Goal: Task Accomplishment & Management: Manage account settings

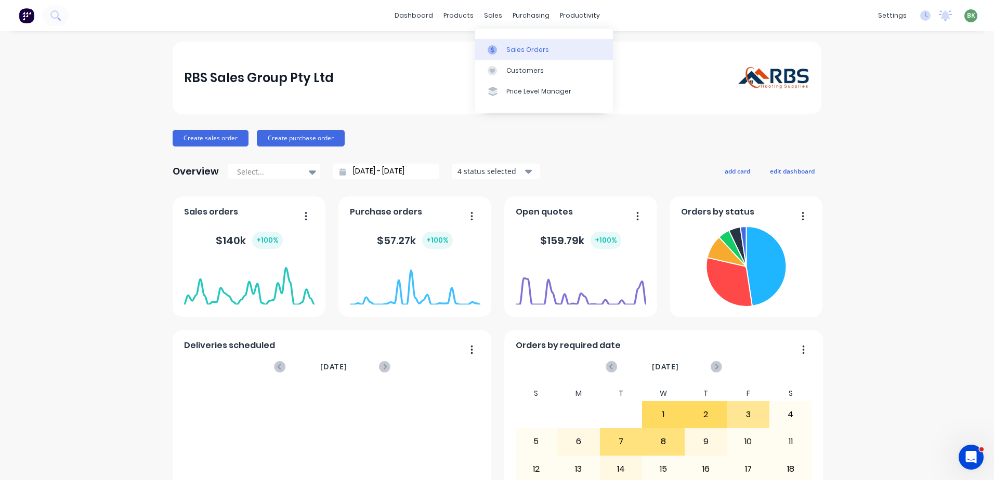
click at [522, 51] on div "Sales Orders" at bounding box center [527, 49] width 43 height 9
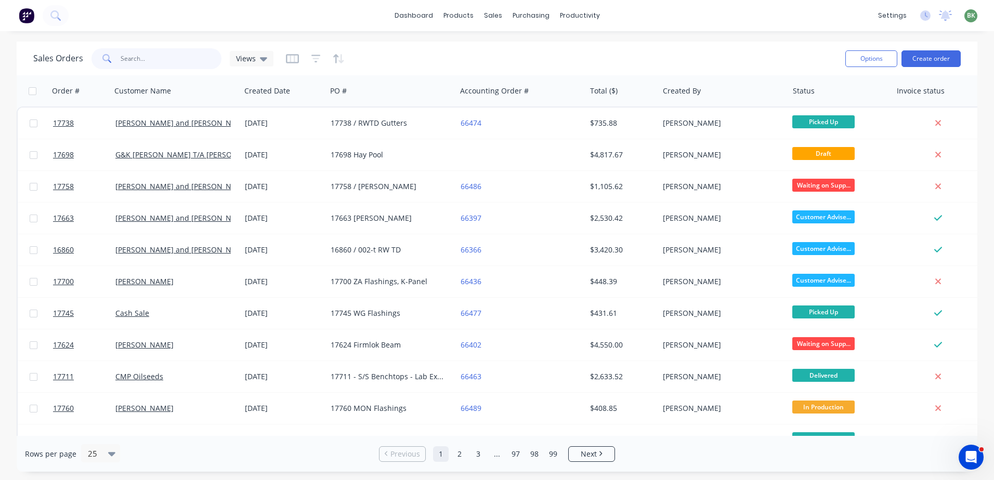
click at [139, 57] on input "text" at bounding box center [171, 58] width 101 height 21
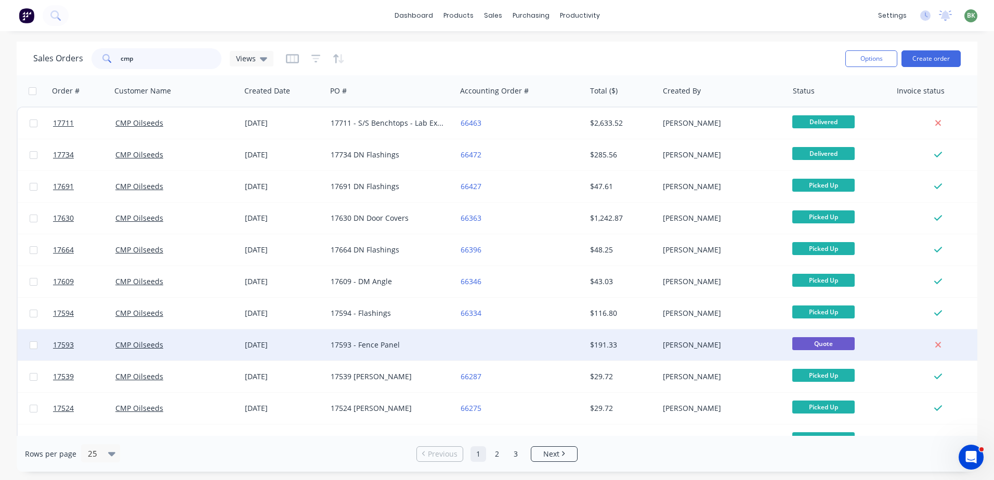
type input "cmp"
click at [360, 344] on div "17593 - Fence Panel" at bounding box center [388, 345] width 115 height 10
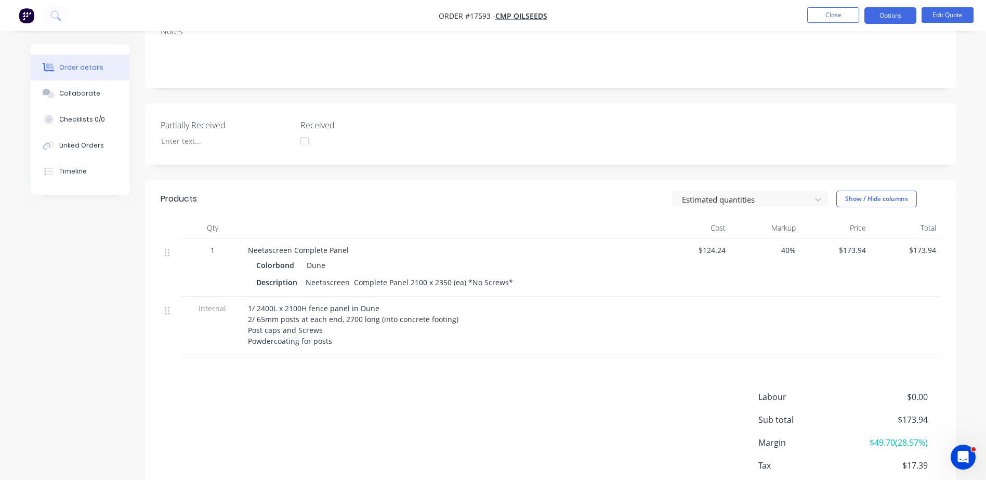
scroll to position [208, 0]
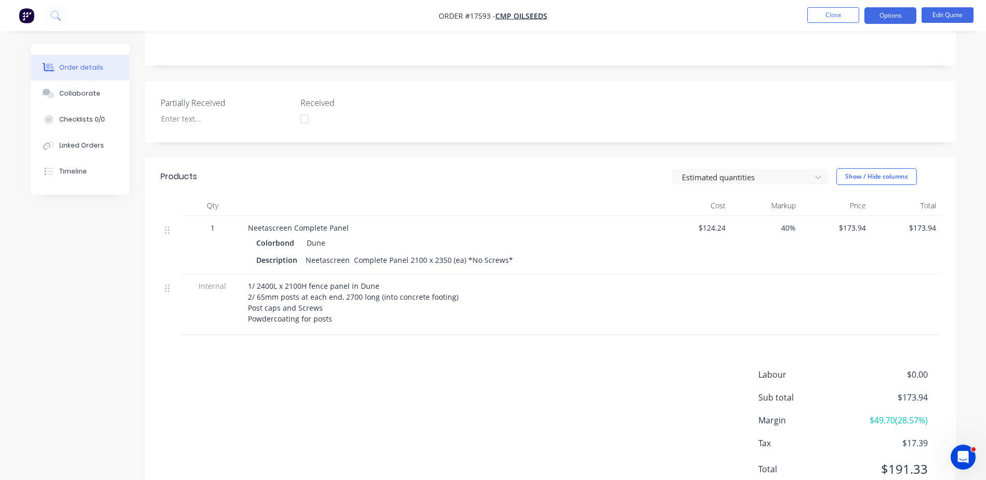
click at [251, 286] on span "1/ 2400L x 2100H fence panel in Dune 2/ 65mm posts at each end, 2700 long (into…" at bounding box center [353, 302] width 210 height 43
click at [250, 286] on span "1/ 2400L x 2100H fence panel in Dune 2/ 65mm posts at each end, 2700 long (into…" at bounding box center [353, 302] width 210 height 43
click at [266, 285] on span "1/ 2400L x 2100H fence panel in Dune 2/ 65mm posts at each end, 2700 long (into…" at bounding box center [353, 302] width 210 height 43
click at [939, 16] on button "Edit Quote" at bounding box center [947, 15] width 52 height 16
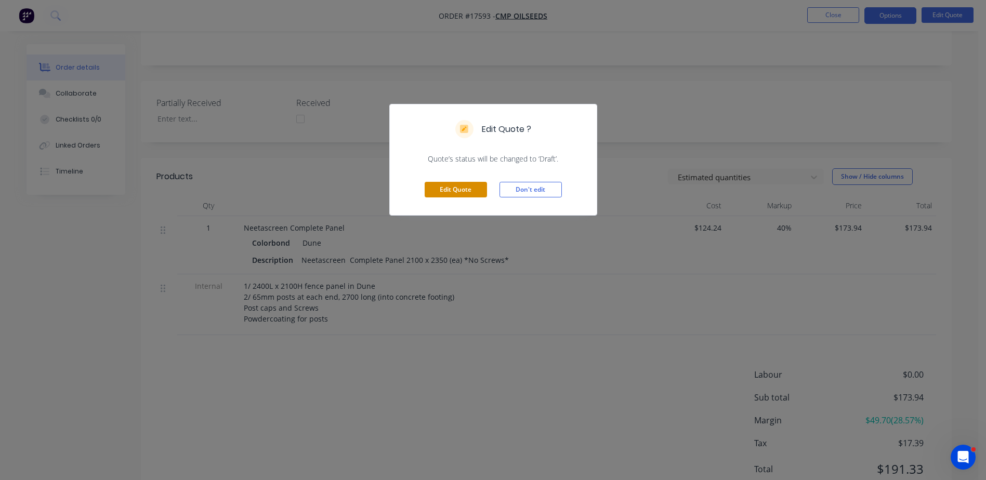
click at [463, 190] on button "Edit Quote" at bounding box center [456, 190] width 62 height 16
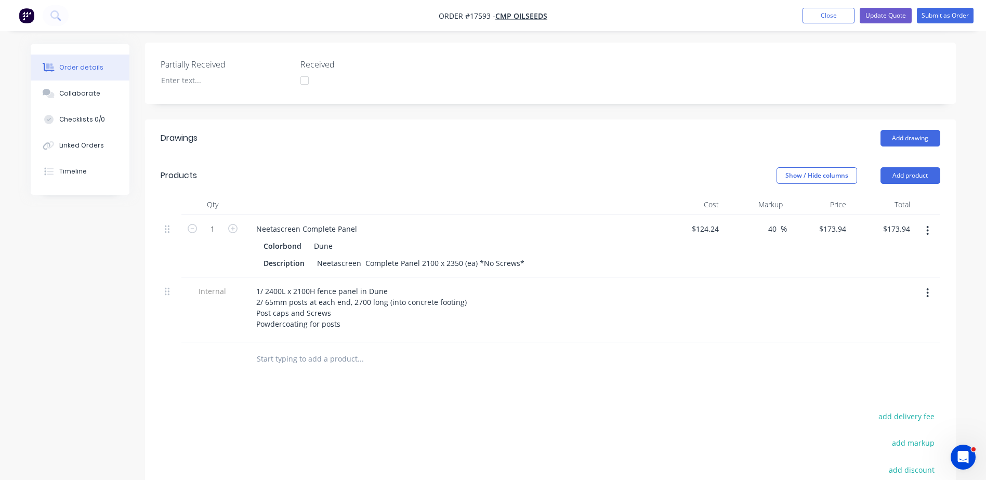
scroll to position [312, 0]
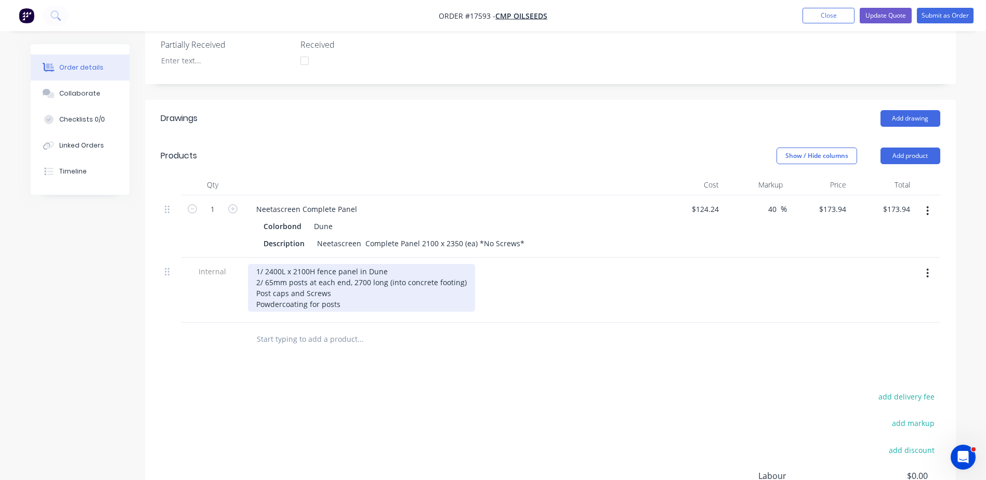
click at [260, 264] on div "1/ 2400L x 2100H fence panel in Dune 2/ 65mm posts at each end, 2700 long (into…" at bounding box center [361, 288] width 227 height 48
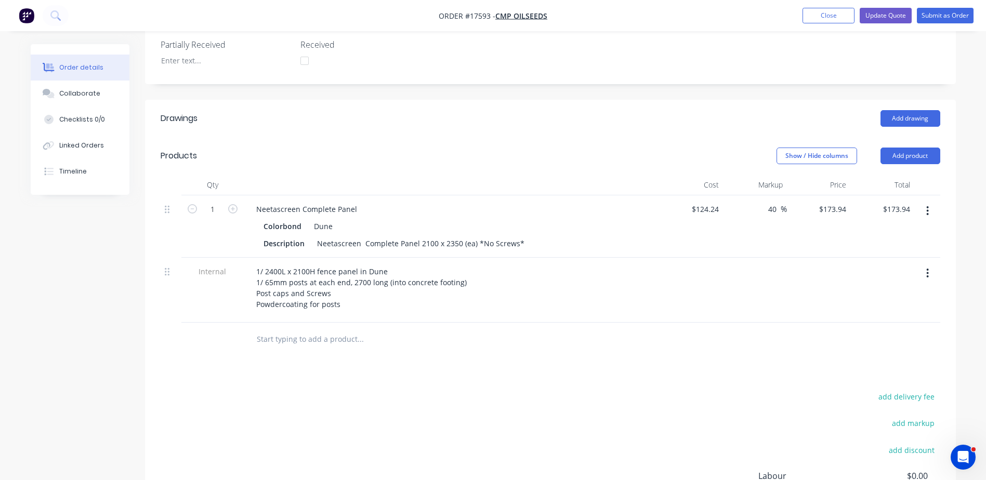
click at [392, 287] on div "1/ 2400L x 2100H fence panel in Dune 1/ 65mm posts at each end, 2700 long (into…" at bounding box center [452, 290] width 416 height 65
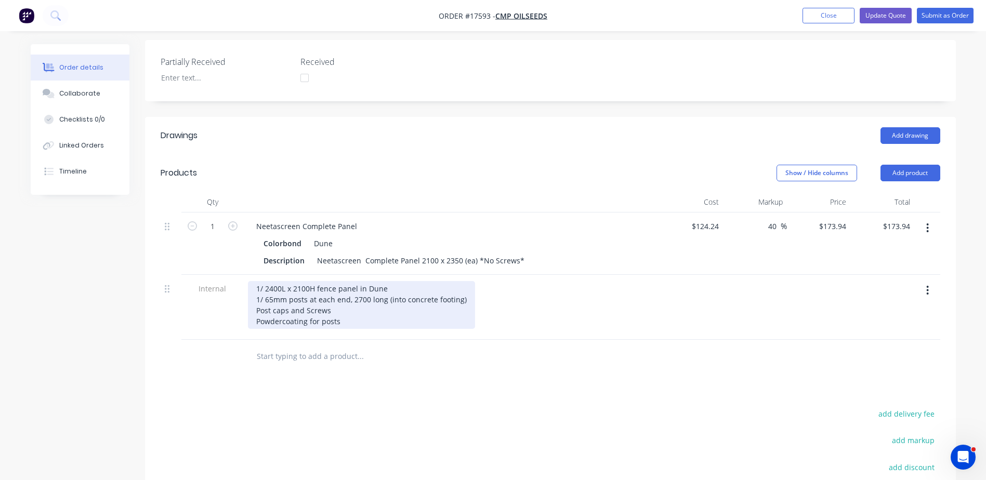
scroll to position [268, 0]
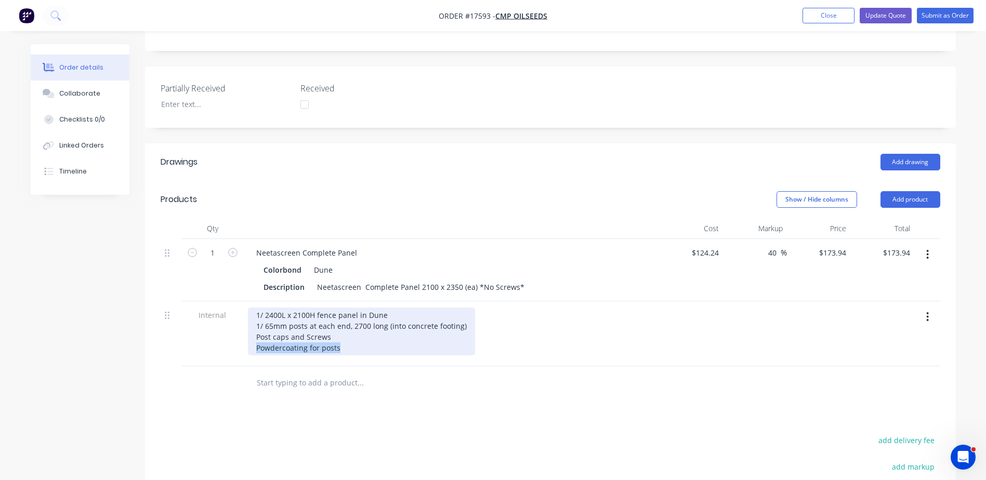
drag, startPoint x: 344, startPoint y: 322, endPoint x: 210, endPoint y: 319, distance: 133.6
click at [210, 319] on div "Internal 1/ 2400L x 2100H fence panel in Dune 1/ 65mm posts at each end, 2700 l…" at bounding box center [551, 333] width 780 height 65
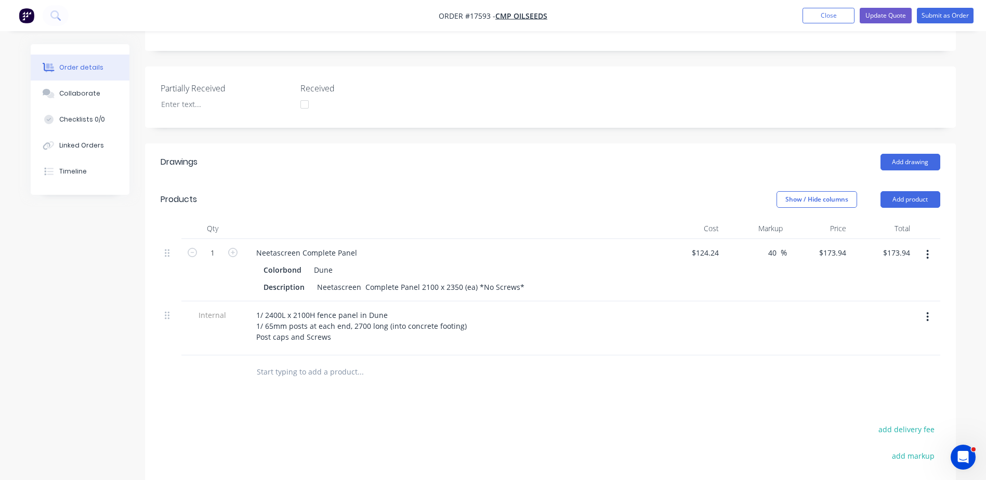
click at [347, 362] on input "text" at bounding box center [360, 372] width 208 height 21
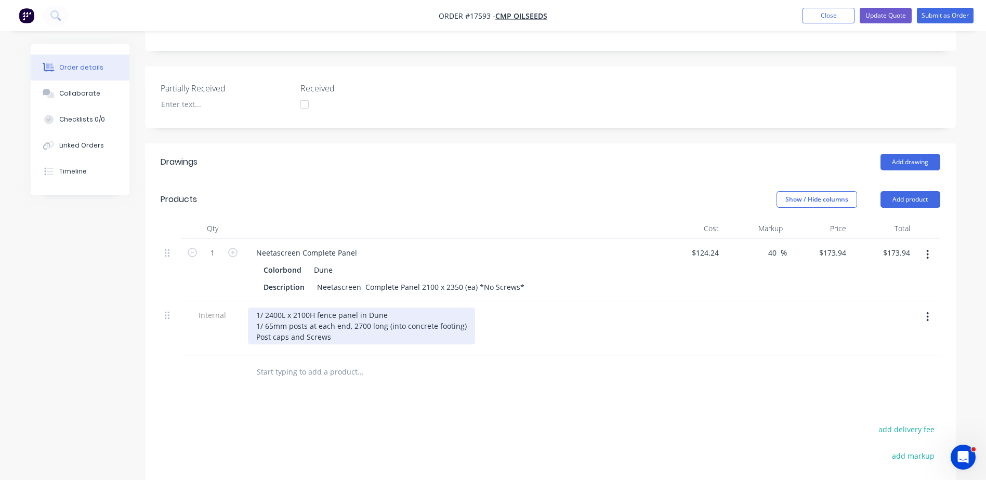
click at [287, 308] on div "1/ 2400L x 2100H fence panel in Dune 1/ 65mm posts at each end, 2700 long (into…" at bounding box center [361, 326] width 227 height 37
click at [325, 308] on div "1/ 2400L x 2100H fence panel in Dune 1/ 65mm posts at each end, 2700 long (into…" at bounding box center [361, 326] width 227 height 37
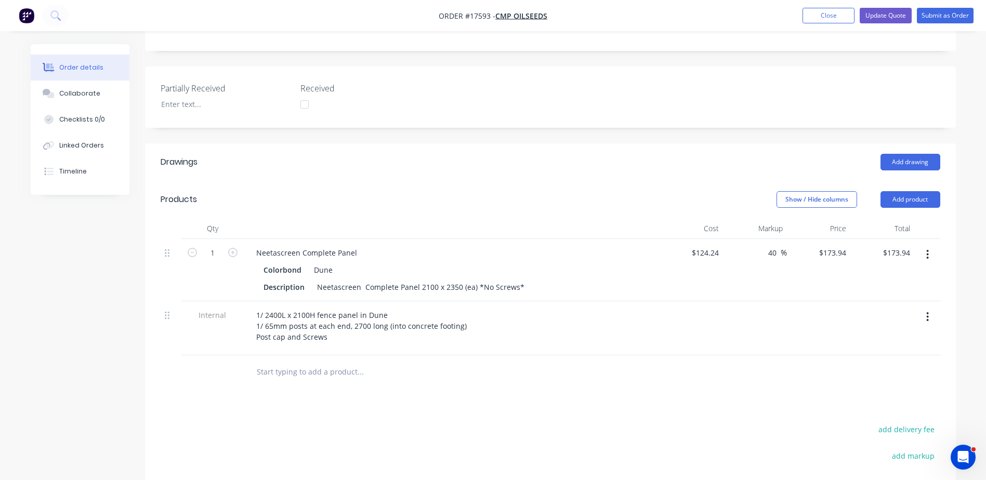
click at [313, 362] on input "text" at bounding box center [360, 372] width 208 height 21
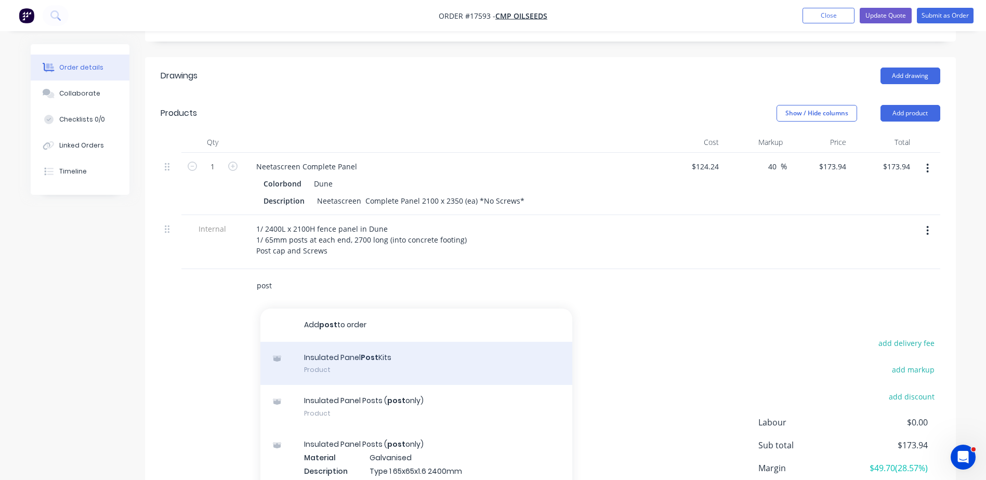
scroll to position [413, 0]
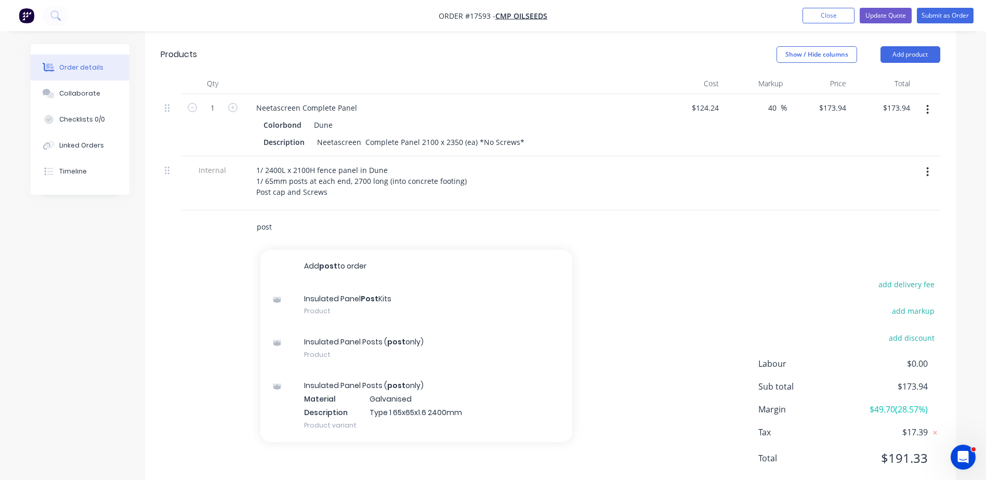
drag, startPoint x: 275, startPoint y: 202, endPoint x: 225, endPoint y: 198, distance: 50.5
click at [204, 210] on div "post Add post to order Insulated Panel Post Kits Product Insulated Panel Posts …" at bounding box center [551, 227] width 780 height 34
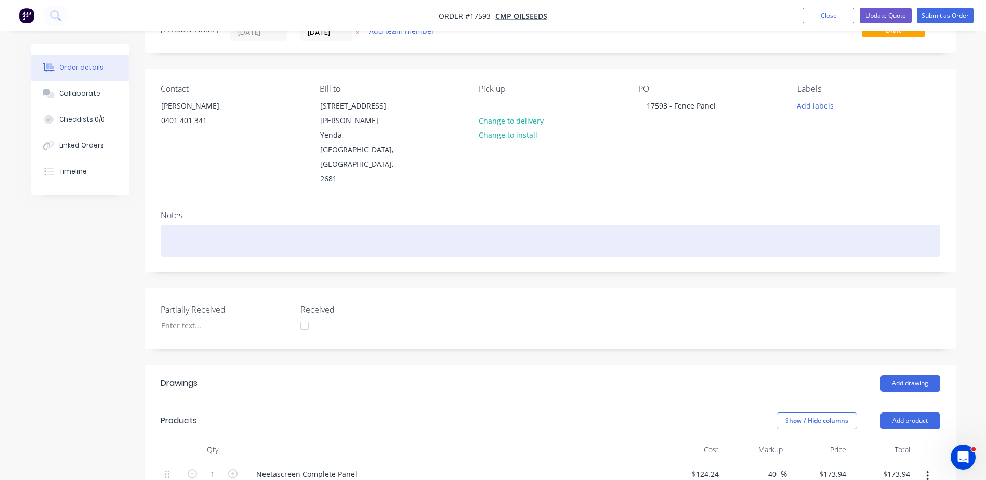
scroll to position [208, 0]
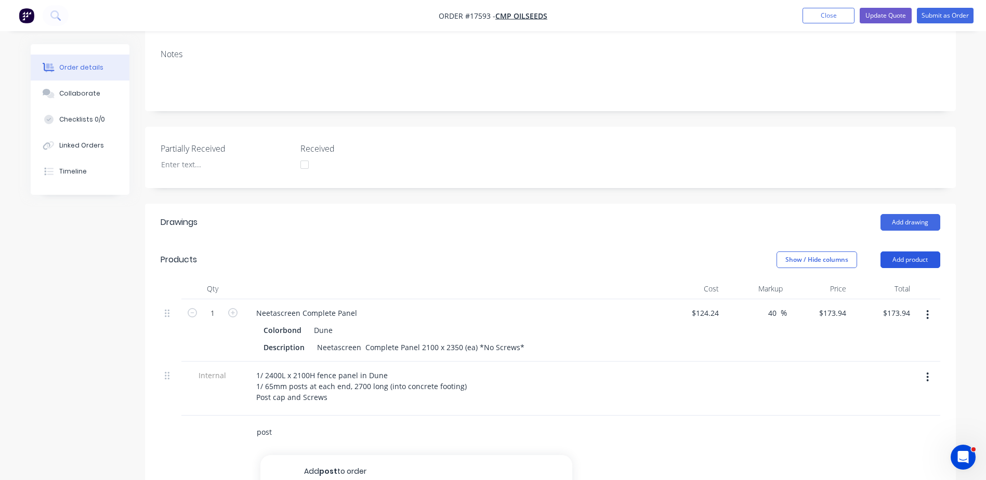
type input "post"
click at [910, 252] on button "Add product" at bounding box center [910, 260] width 60 height 17
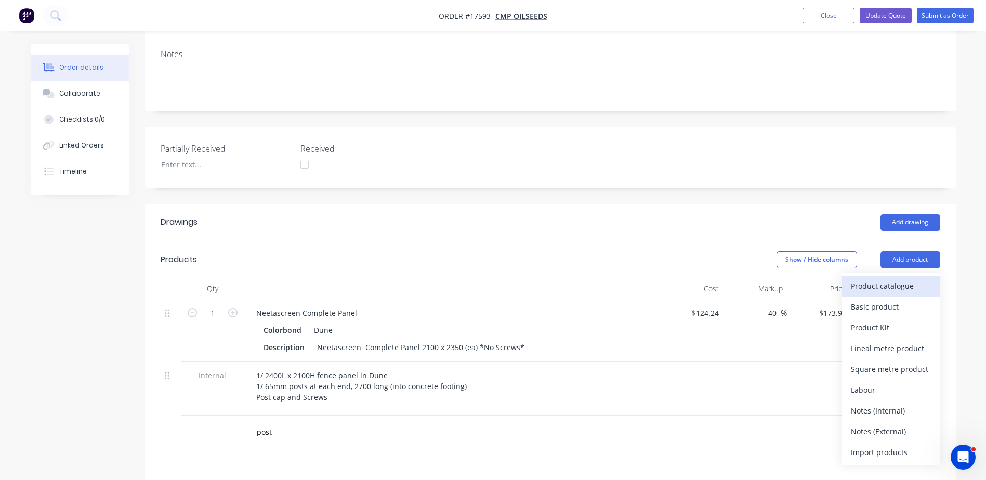
click at [880, 279] on div "Product catalogue" at bounding box center [891, 286] width 80 height 15
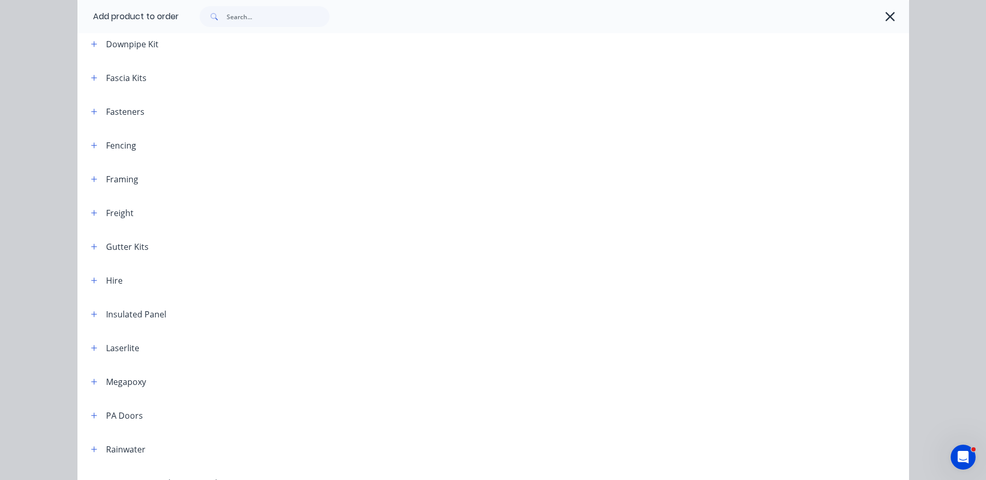
scroll to position [22, 0]
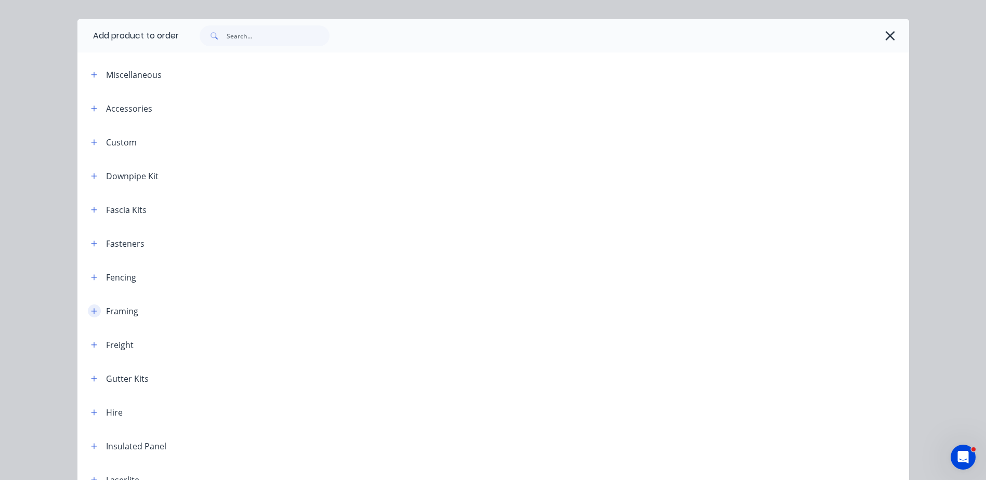
click at [91, 312] on icon "button" at bounding box center [94, 311] width 6 height 7
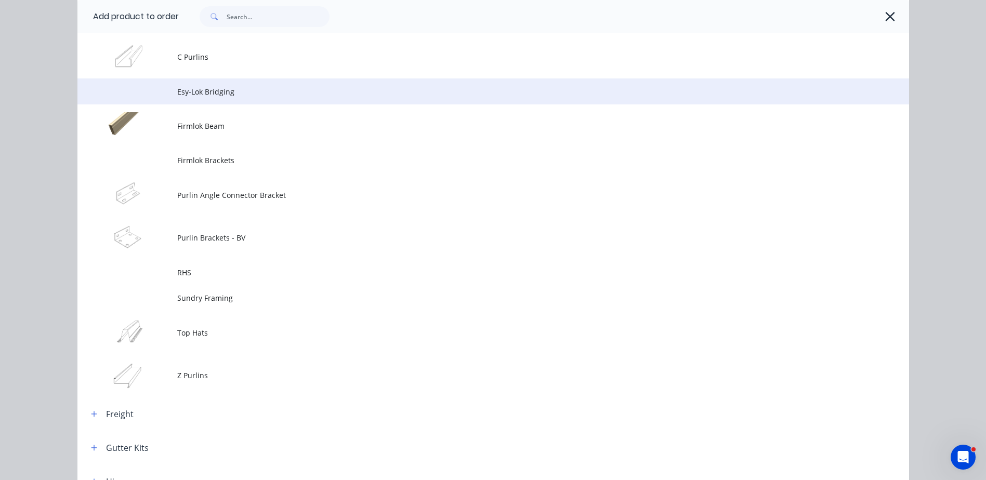
scroll to position [438, 0]
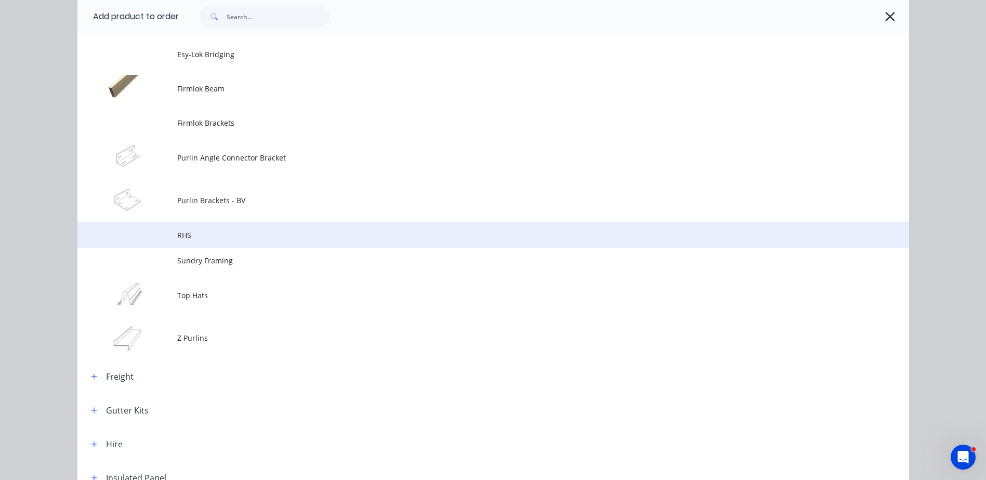
click at [180, 238] on span "RHS" at bounding box center [469, 235] width 585 height 11
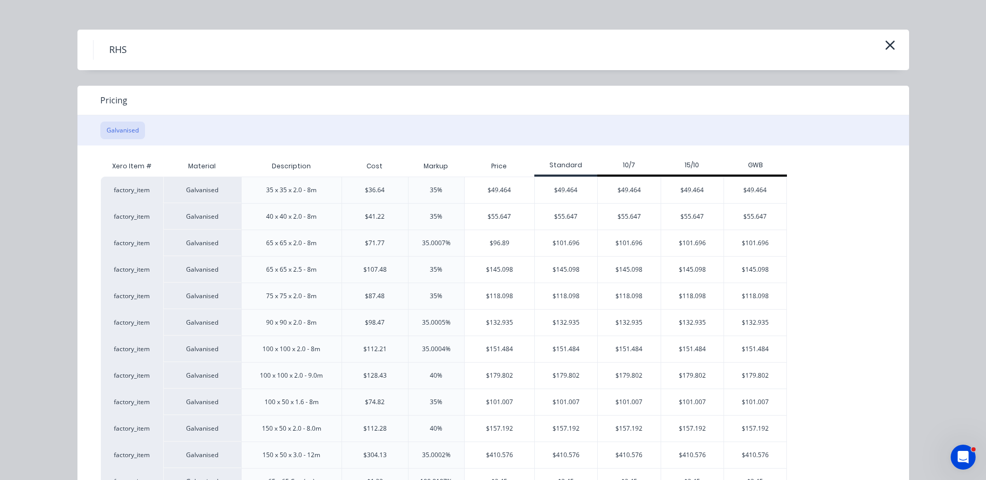
scroll to position [0, 0]
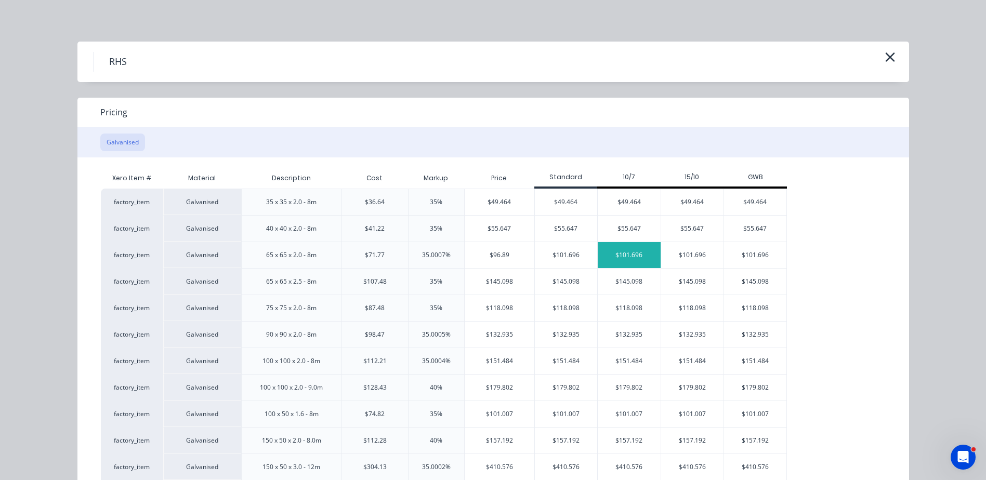
click at [627, 256] on div "$101.696" at bounding box center [629, 255] width 63 height 26
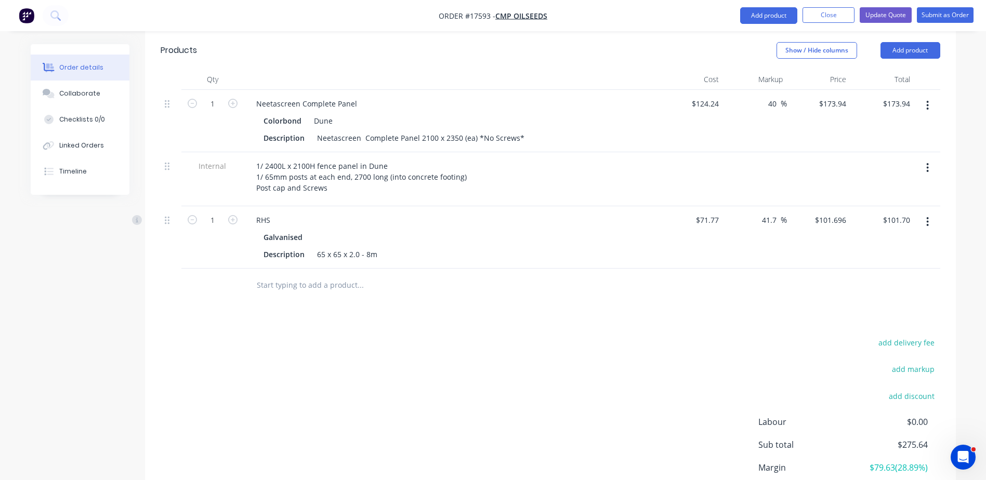
scroll to position [468, 0]
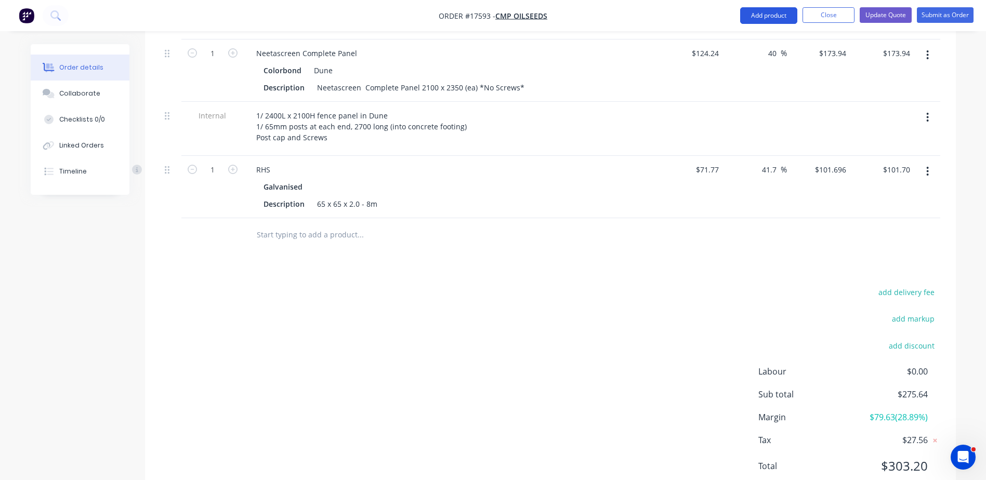
click at [768, 19] on button "Add product" at bounding box center [768, 15] width 57 height 17
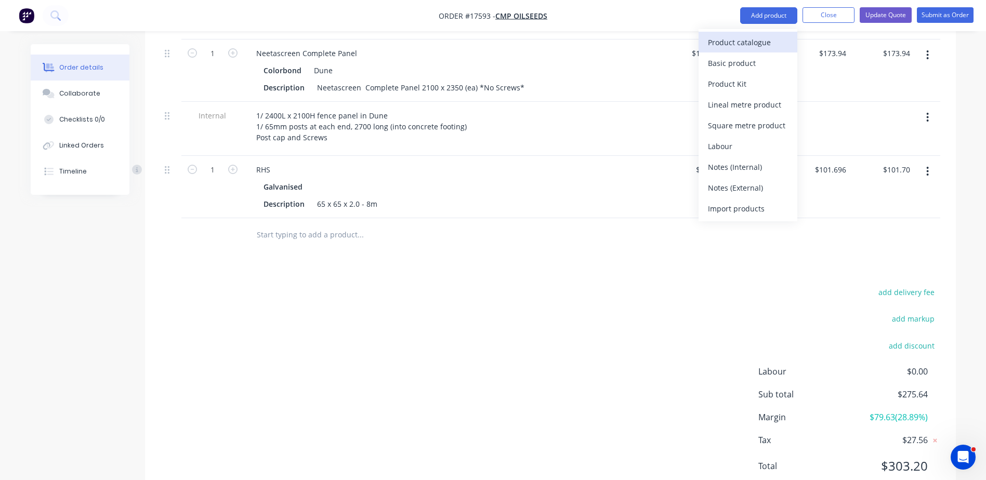
click at [752, 42] on div "Product catalogue" at bounding box center [748, 42] width 80 height 15
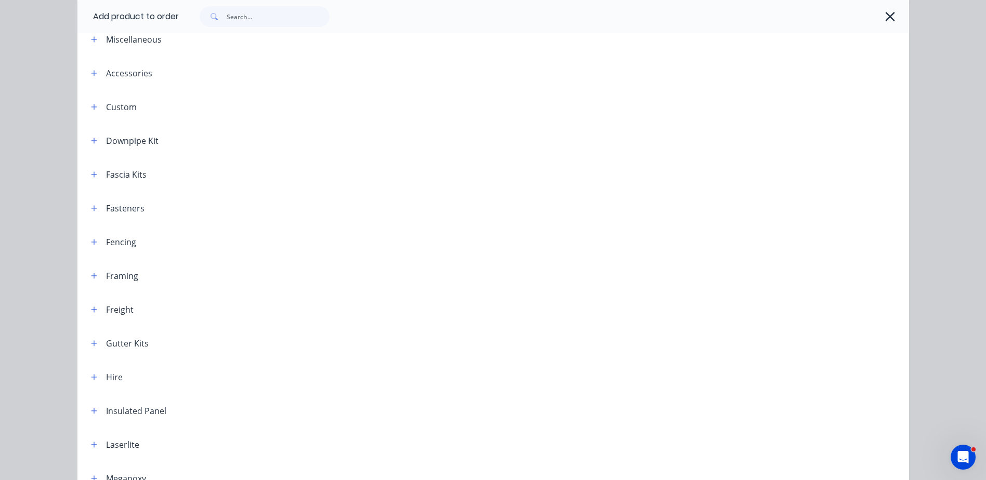
scroll to position [104, 0]
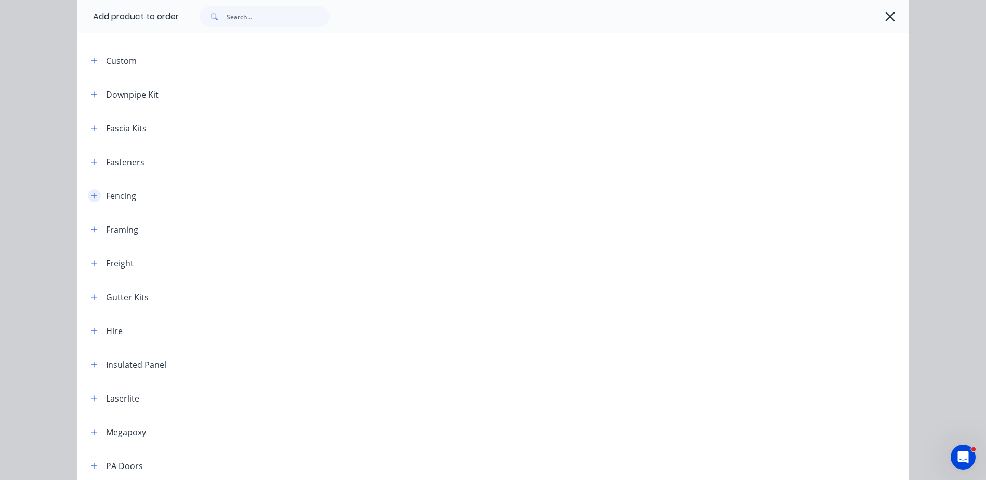
click at [91, 195] on icon "button" at bounding box center [94, 196] width 6 height 6
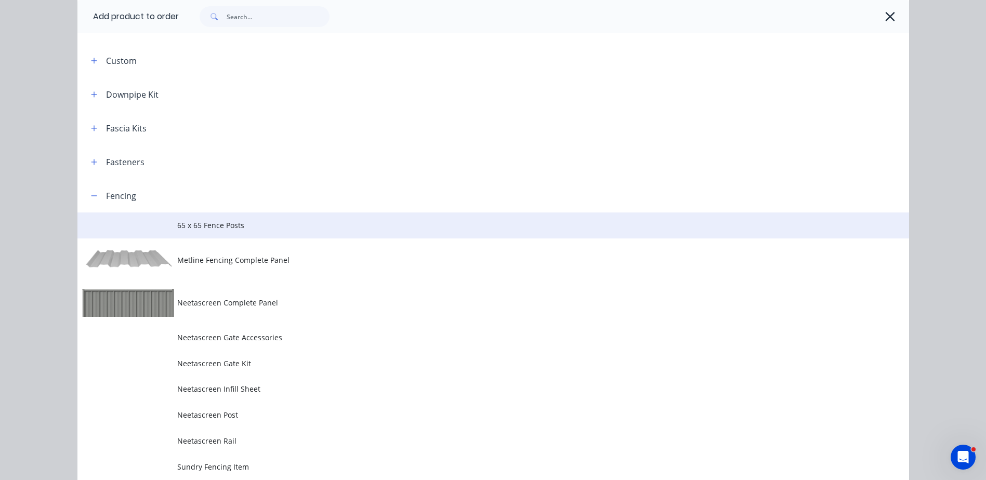
click at [223, 227] on span "65 x 65 Fence Posts" at bounding box center [469, 225] width 585 height 11
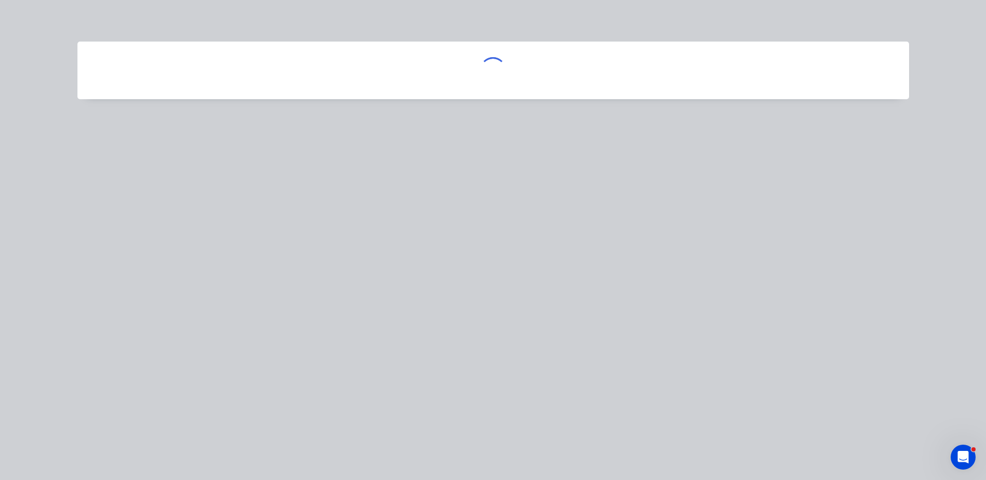
scroll to position [0, 0]
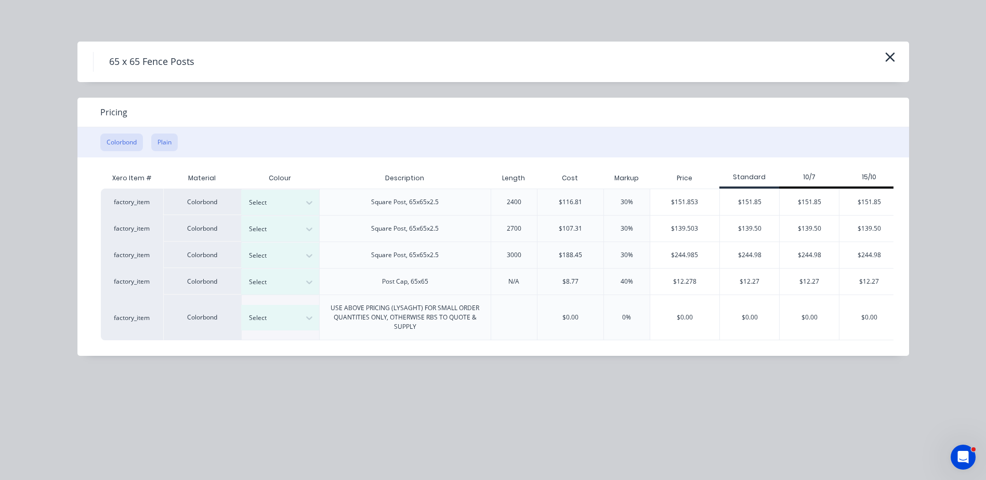
click at [166, 142] on button "Plain" at bounding box center [164, 143] width 27 height 18
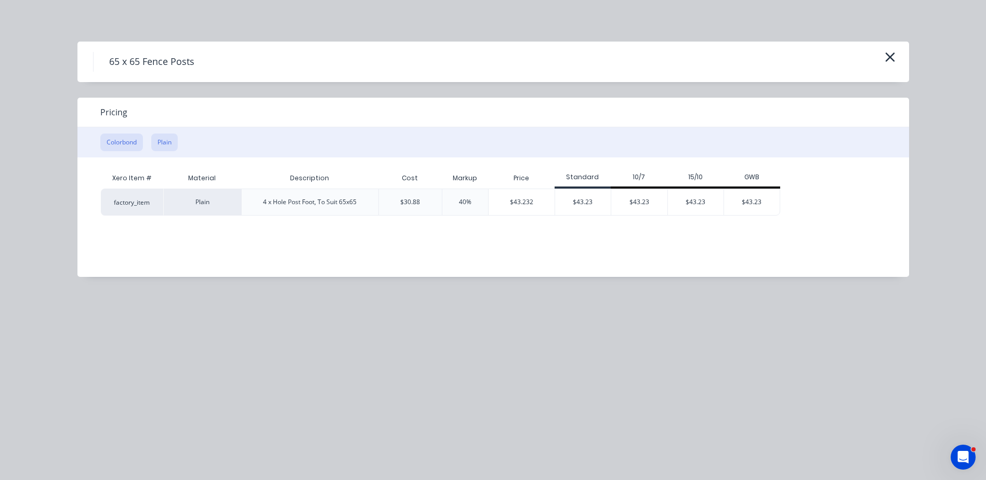
click at [123, 138] on button "Colorbond" at bounding box center [121, 143] width 43 height 18
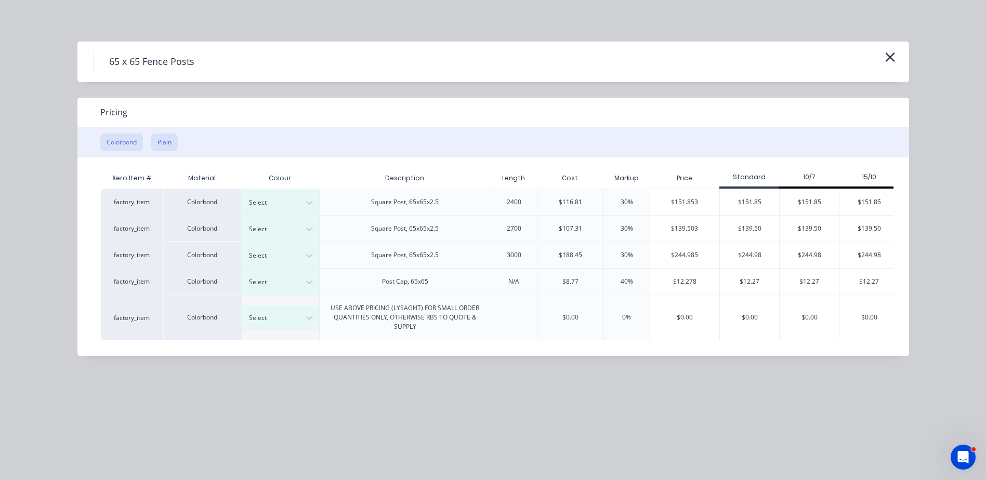
click at [169, 146] on button "Plain" at bounding box center [164, 143] width 27 height 18
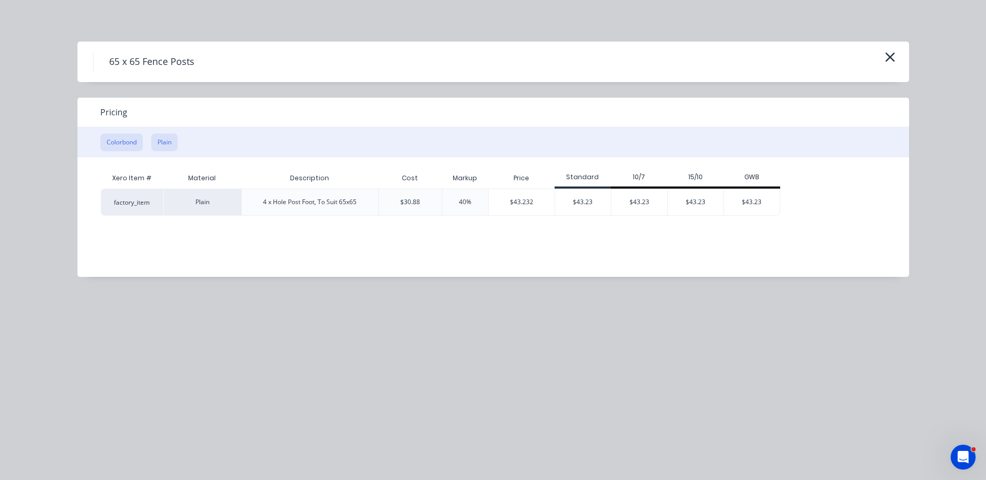
click at [123, 142] on button "Colorbond" at bounding box center [121, 143] width 43 height 18
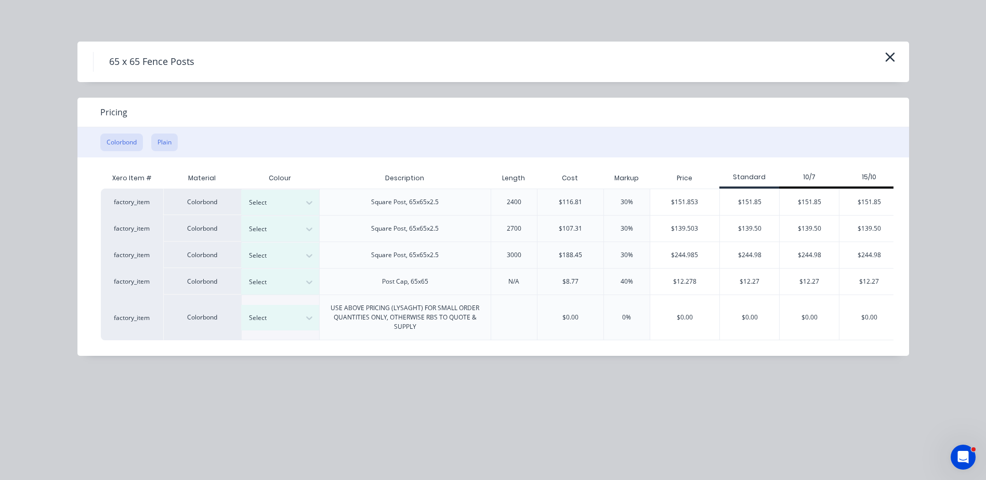
click at [169, 141] on button "Plain" at bounding box center [164, 143] width 27 height 18
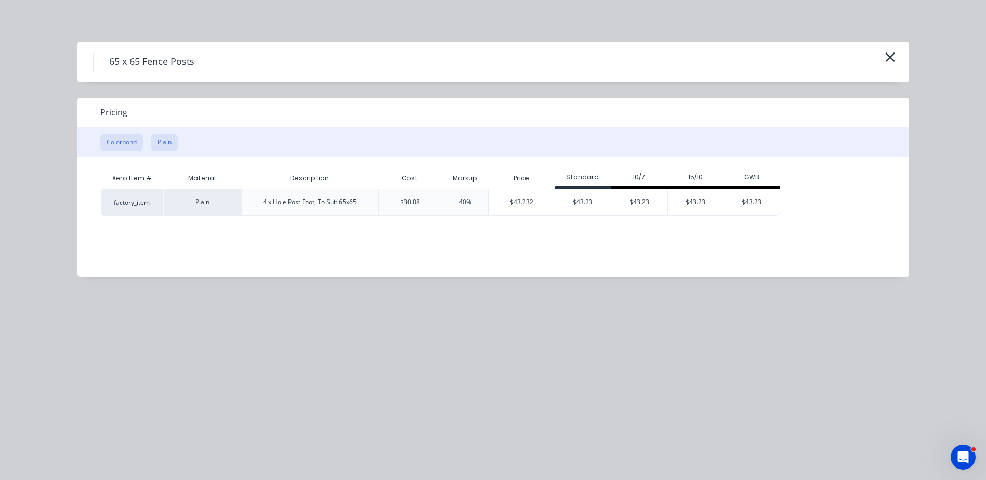
click at [119, 140] on button "Colorbond" at bounding box center [121, 143] width 43 height 18
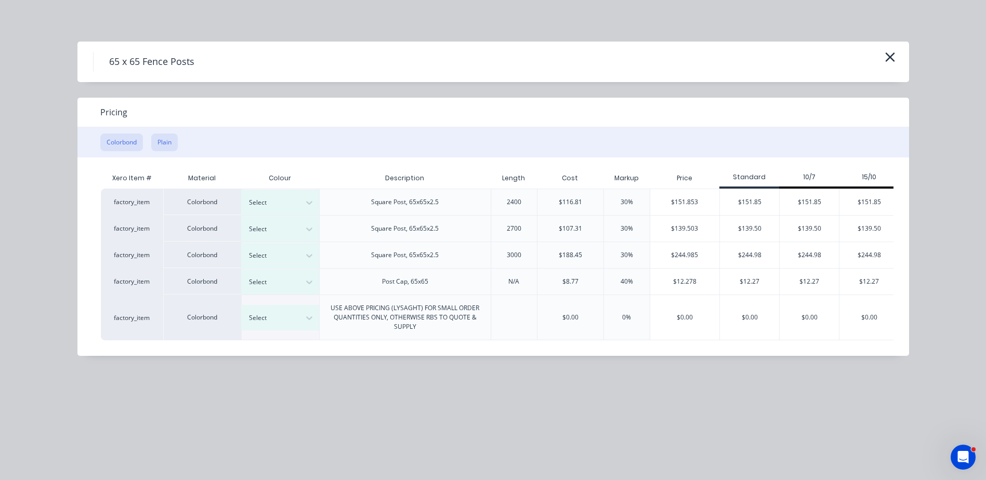
click at [168, 142] on button "Plain" at bounding box center [164, 143] width 27 height 18
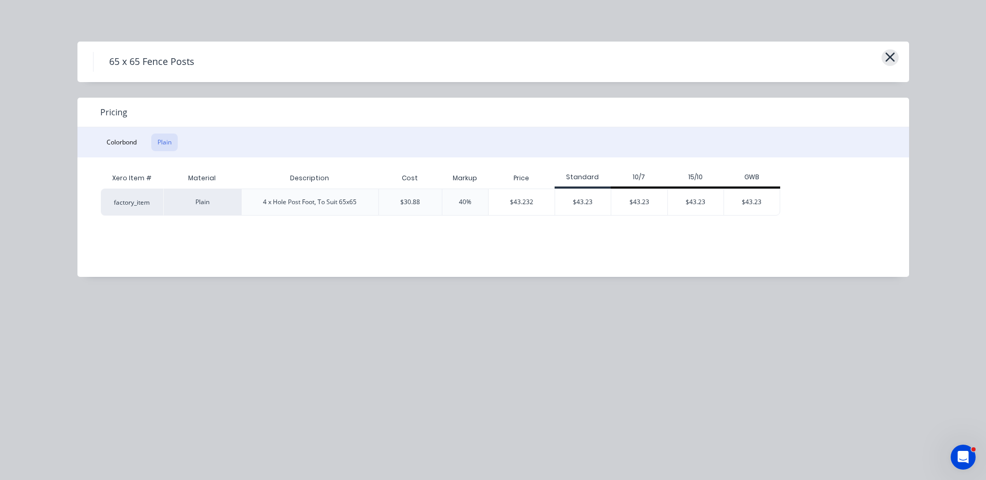
click at [888, 57] on icon "button" at bounding box center [890, 57] width 11 height 15
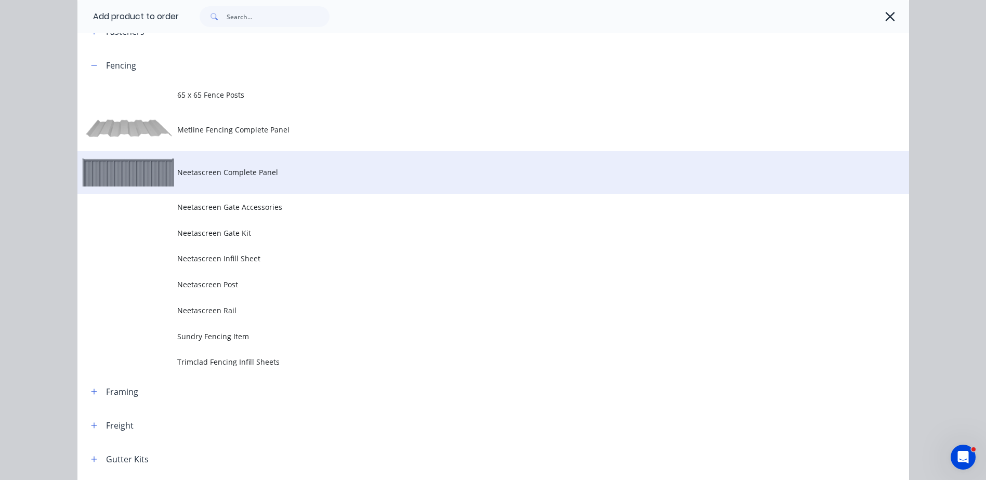
scroll to position [23, 0]
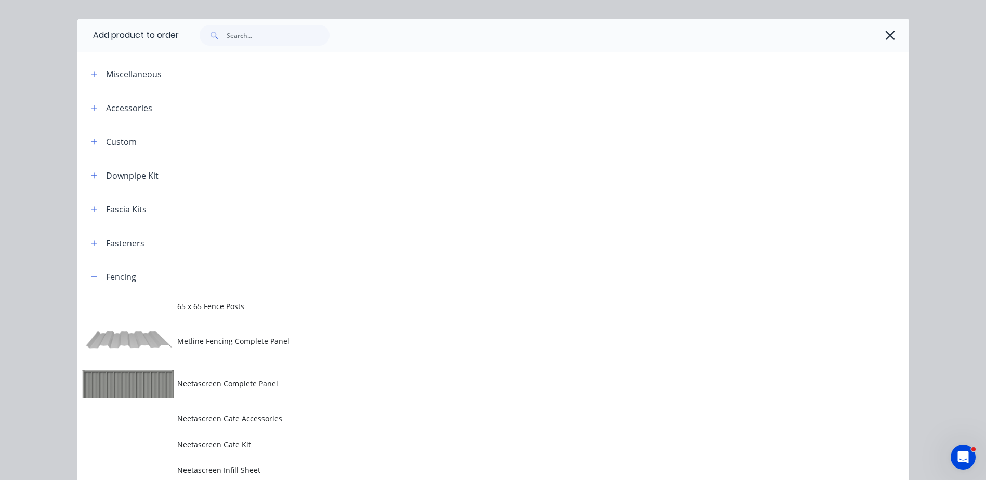
click at [898, 34] on div at bounding box center [544, 35] width 730 height 33
click at [893, 34] on button "button" at bounding box center [890, 35] width 17 height 17
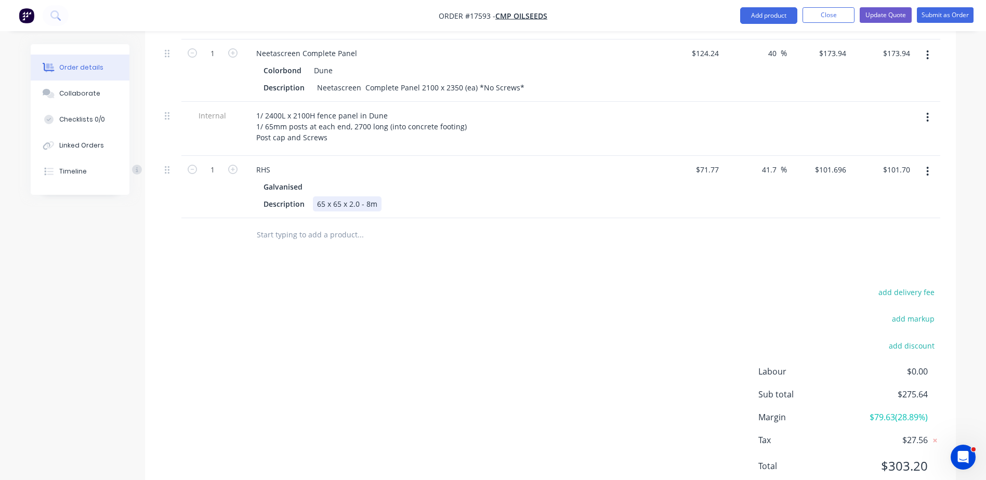
click at [369, 196] on div "65 x 65 x 2.0 - 8m" at bounding box center [347, 203] width 69 height 15
click at [514, 285] on div "add delivery fee add markup add discount Labour $0.00 Sub total $275.64 Margin …" at bounding box center [551, 385] width 780 height 201
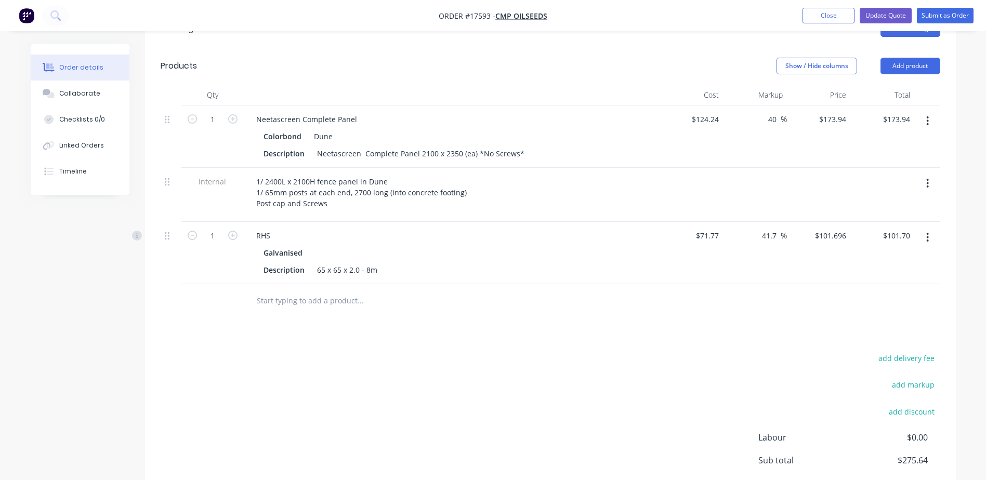
scroll to position [416, 0]
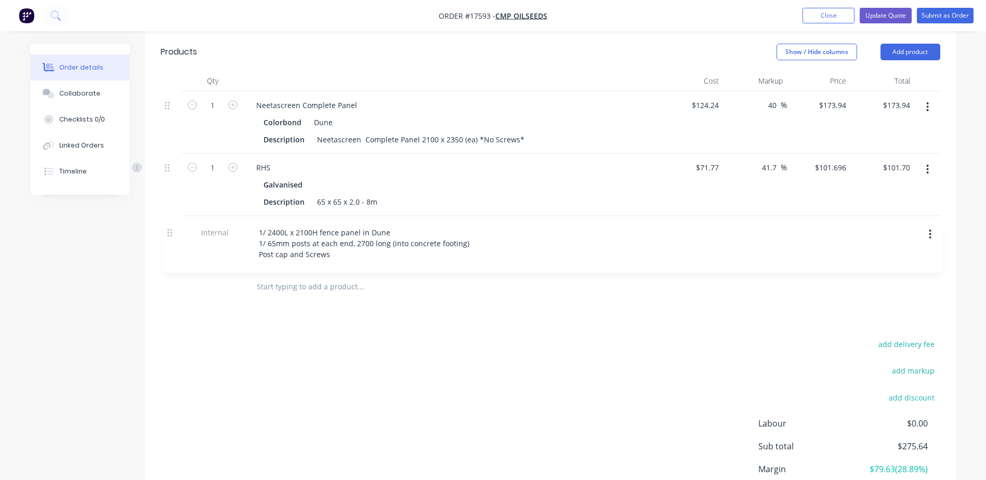
drag, startPoint x: 166, startPoint y: 138, endPoint x: 170, endPoint y: 235, distance: 96.8
click at [170, 235] on div "1 Neetascreen Complete Panel Colorbond Dune Description Neetascreen Complete Pa…" at bounding box center [551, 180] width 780 height 179
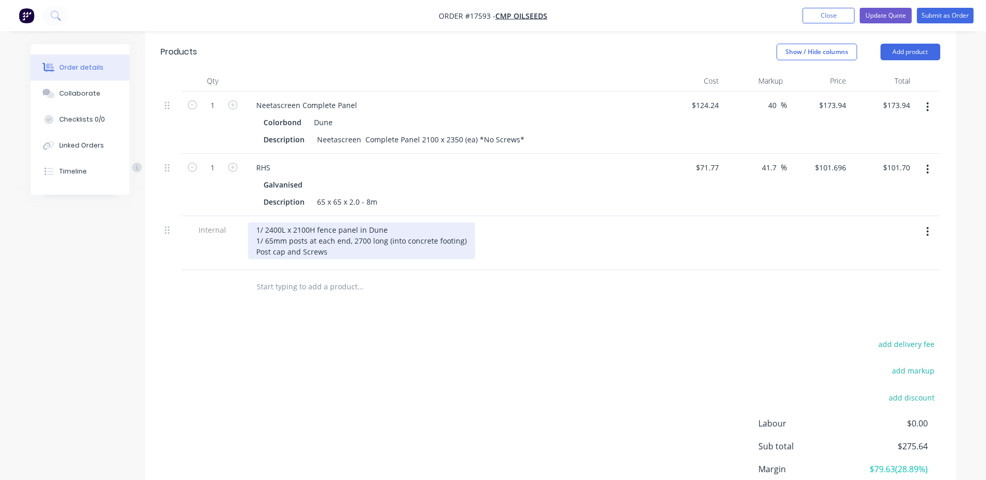
click at [305, 222] on div "1/ 2400L x 2100H fence panel in Dune 1/ 65mm posts at each end, 2700 long (into…" at bounding box center [361, 240] width 227 height 37
drag, startPoint x: 347, startPoint y: 212, endPoint x: 289, endPoint y: 213, distance: 57.7
click at [289, 222] on div "1/ 2400L x 2100H fence panel in Dune 1/ 65mm posts at each end, 2700 long (into…" at bounding box center [361, 240] width 227 height 37
click at [320, 222] on div "1/ 2400L x 2100H fence panel in Dune 1/ 65mm posts at each end, 2700 long (into…" at bounding box center [361, 240] width 227 height 37
drag, startPoint x: 348, startPoint y: 212, endPoint x: 305, endPoint y: 214, distance: 43.7
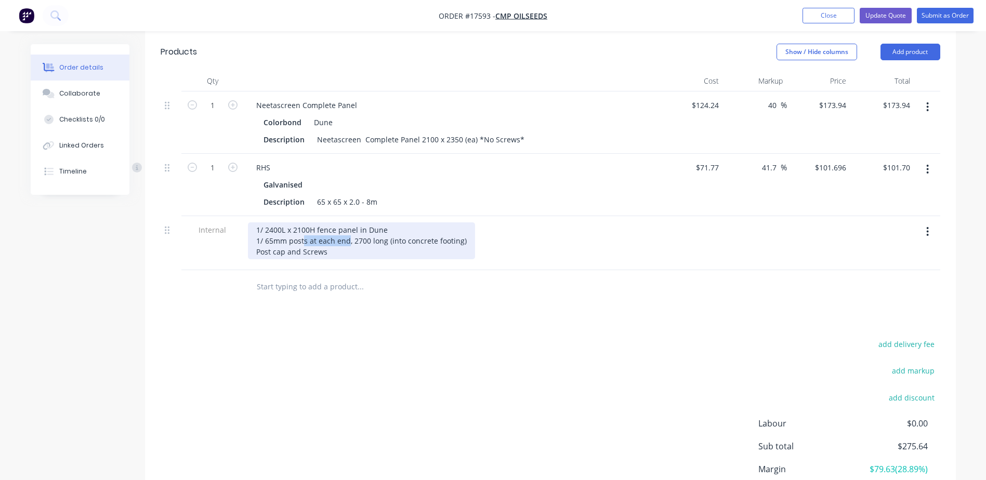
click at [305, 222] on div "1/ 2400L x 2100H fence panel in Dune 1/ 65mm posts at each end, 2700 long (into…" at bounding box center [361, 240] width 227 height 37
click at [285, 222] on div "1/ 2400L x 2100H fence panel in Dune 1/ 65mm post, 2700 long (into concrete foo…" at bounding box center [338, 240] width 180 height 37
drag, startPoint x: 398, startPoint y: 200, endPoint x: 223, endPoint y: 183, distance: 175.4
click at [223, 183] on div "1 Neetascreen Complete Panel Colorbond Dune Description Neetascreen Complete Pa…" at bounding box center [551, 180] width 780 height 179
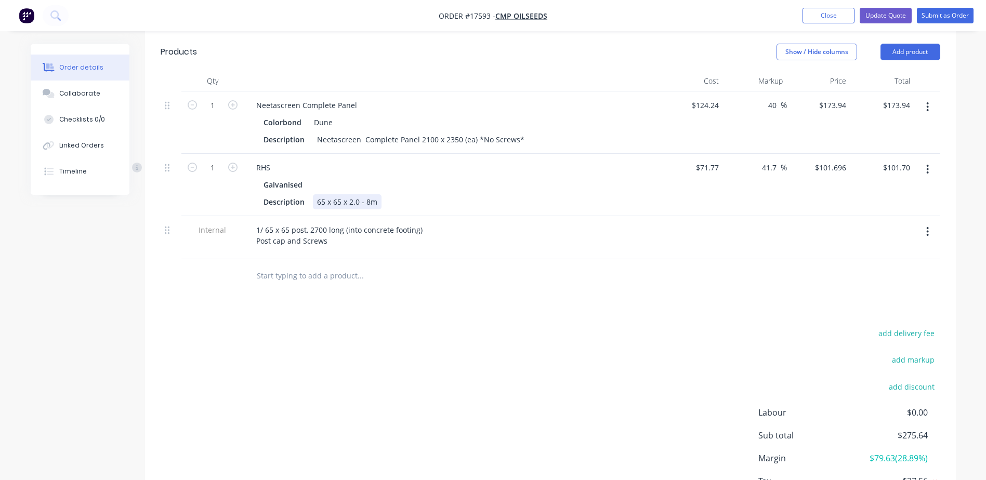
click at [375, 194] on div "65 x 65 x 2.0 - 8m" at bounding box center [347, 201] width 69 height 15
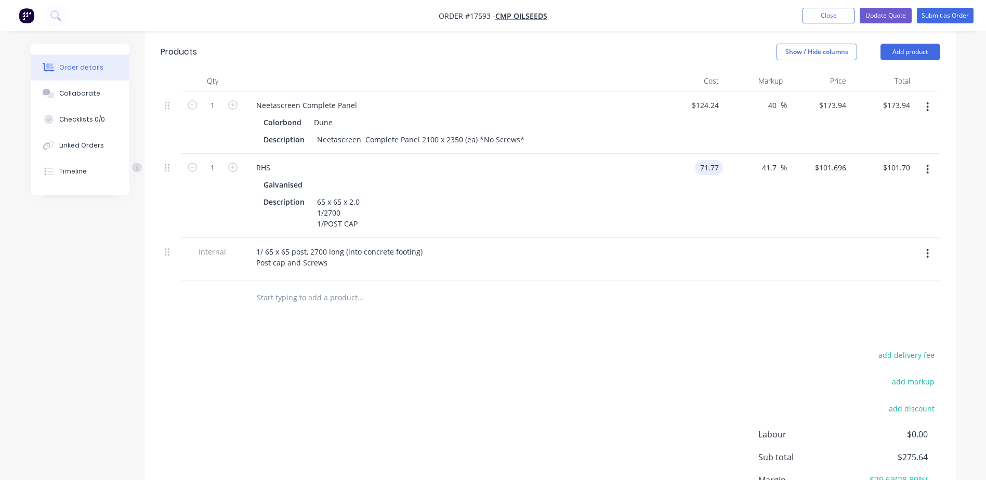
click at [717, 160] on input "71.77" at bounding box center [711, 167] width 24 height 15
type input "$40.00"
type input "$56.6788"
type input "$56.68"
click at [796, 154] on div "$56.6788 $101.696" at bounding box center [819, 196] width 64 height 84
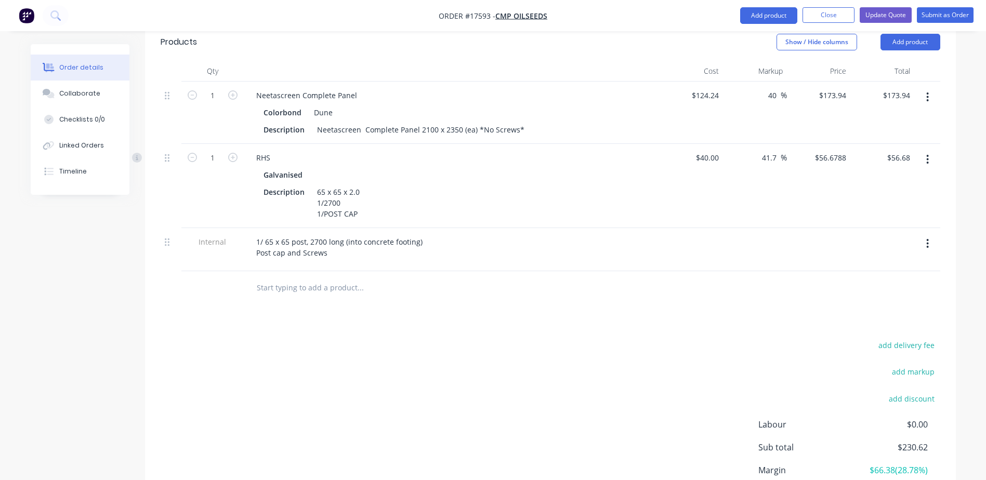
scroll to position [331, 0]
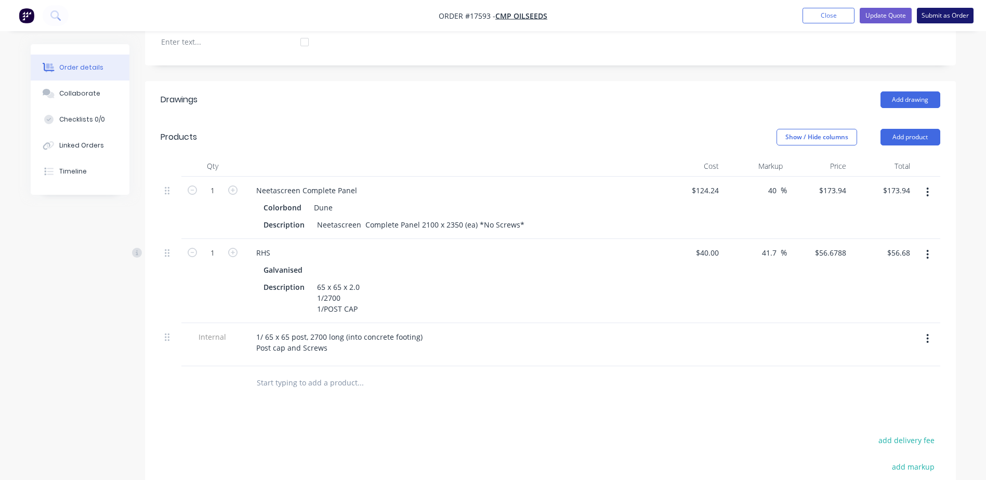
click at [944, 15] on button "Submit as Order" at bounding box center [945, 16] width 57 height 16
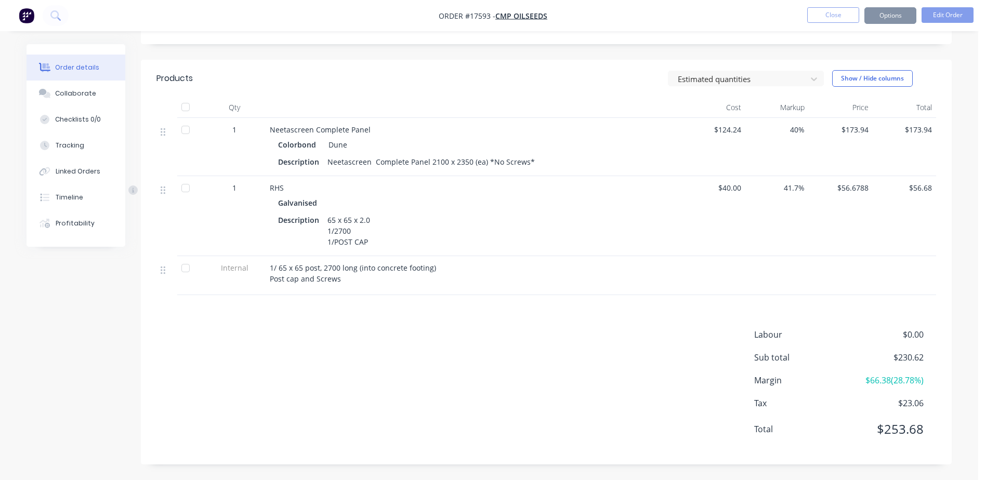
scroll to position [0, 0]
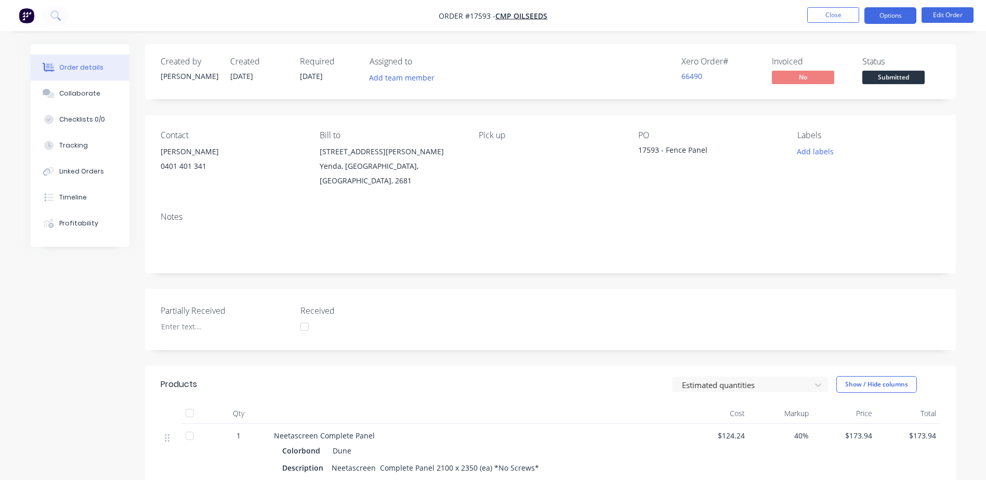
click at [895, 14] on button "Options" at bounding box center [890, 15] width 52 height 17
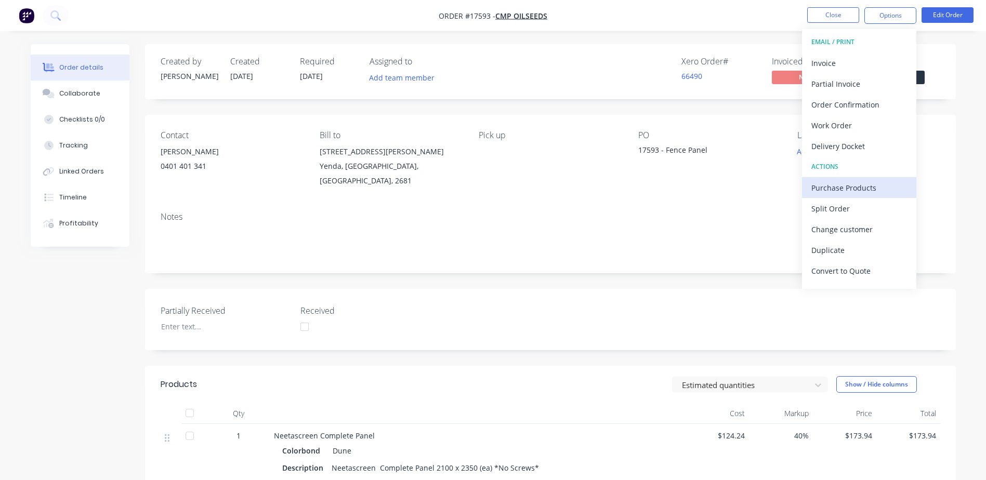
click at [840, 188] on div "Purchase Products" at bounding box center [859, 187] width 96 height 15
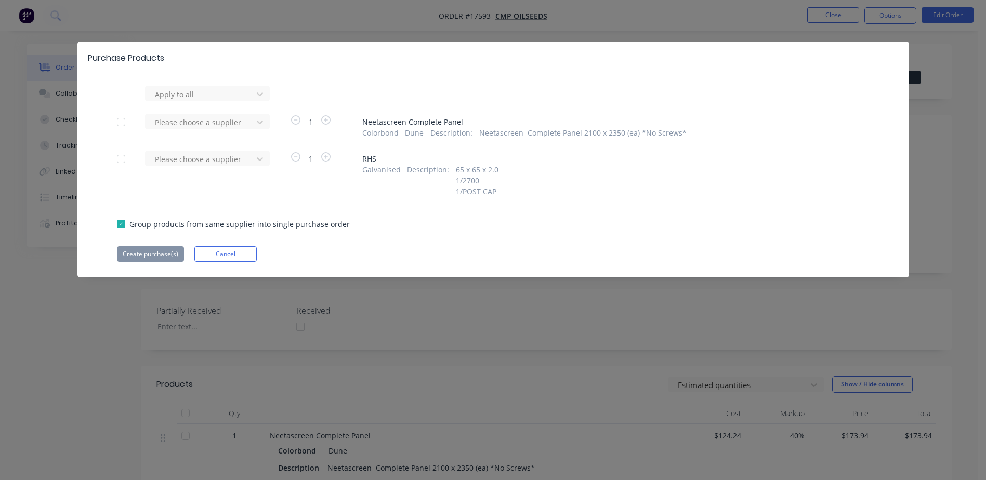
click at [115, 127] on div at bounding box center [121, 122] width 21 height 21
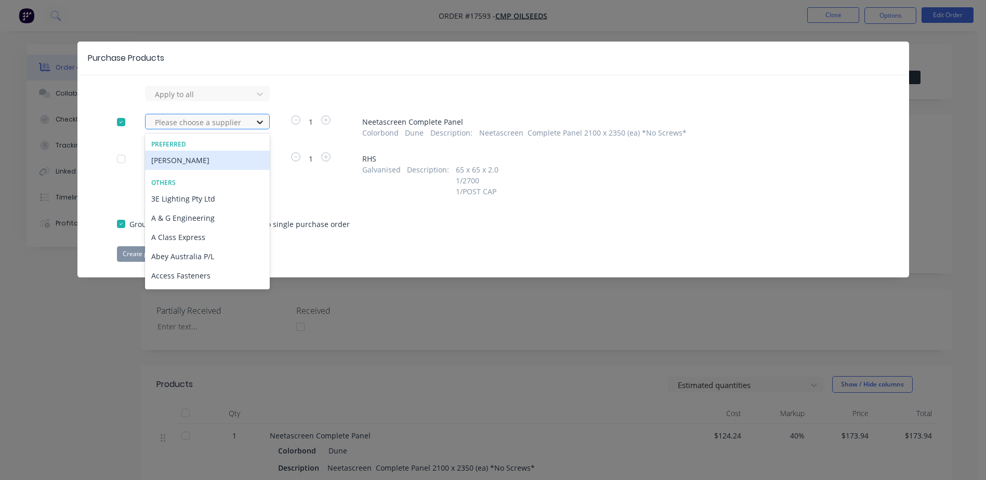
click at [261, 125] on icon at bounding box center [260, 122] width 10 height 10
click at [185, 155] on div "Lysaght VIC" at bounding box center [207, 160] width 125 height 19
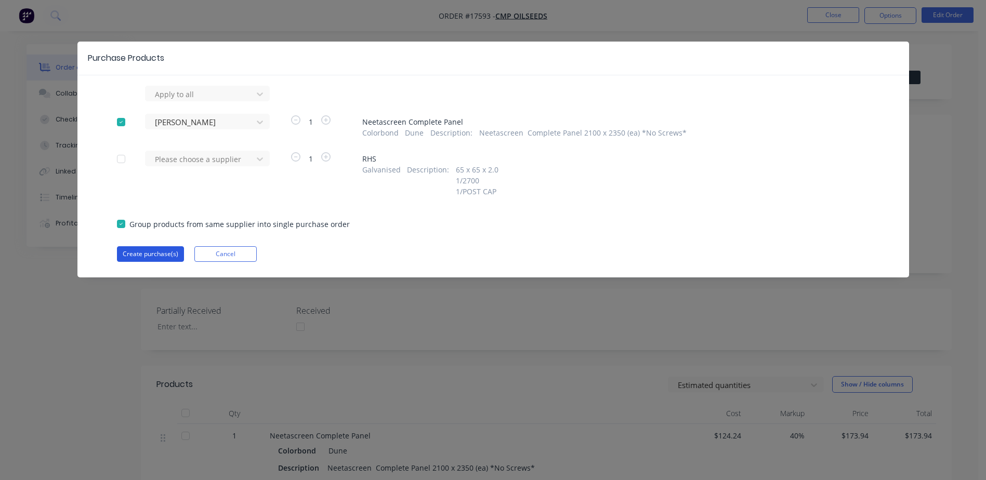
click at [149, 254] on button "Create purchase(s)" at bounding box center [150, 254] width 67 height 16
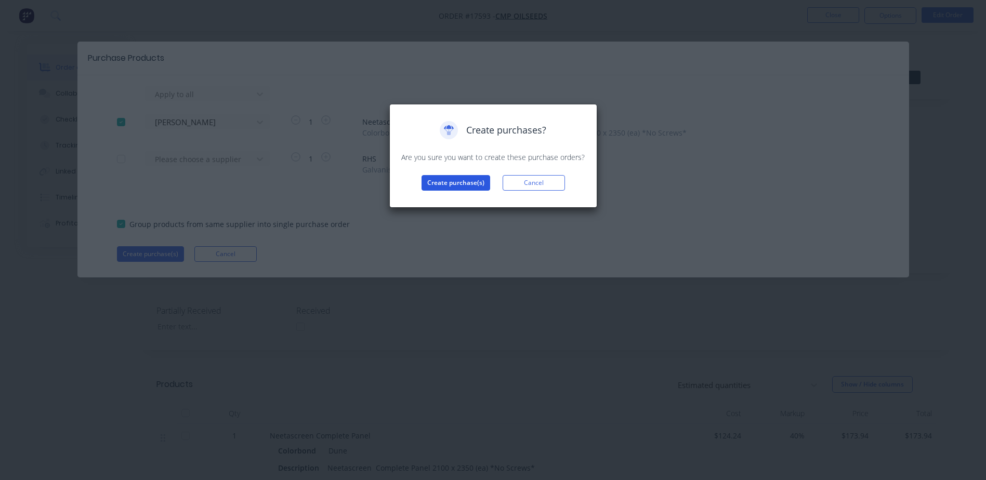
click at [452, 181] on button "Create purchase(s)" at bounding box center [455, 183] width 69 height 16
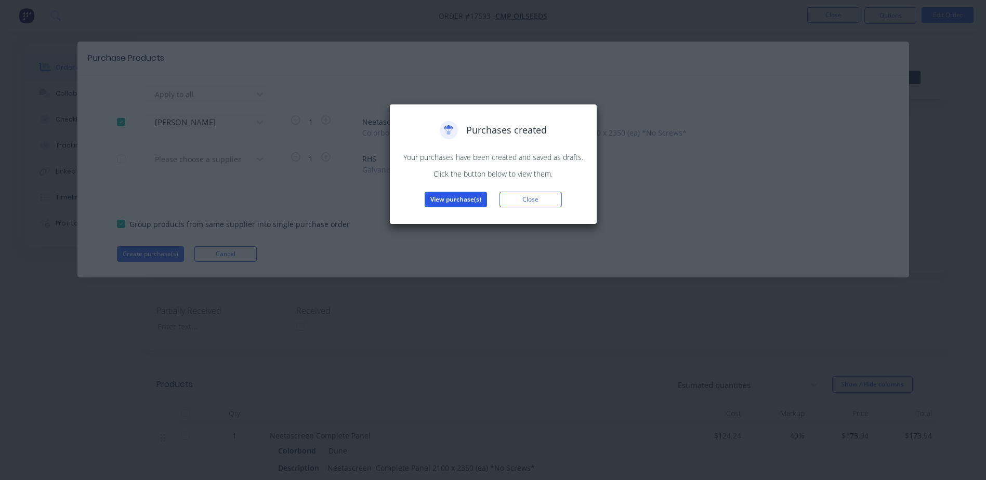
click at [463, 200] on button "View purchase(s)" at bounding box center [456, 200] width 62 height 16
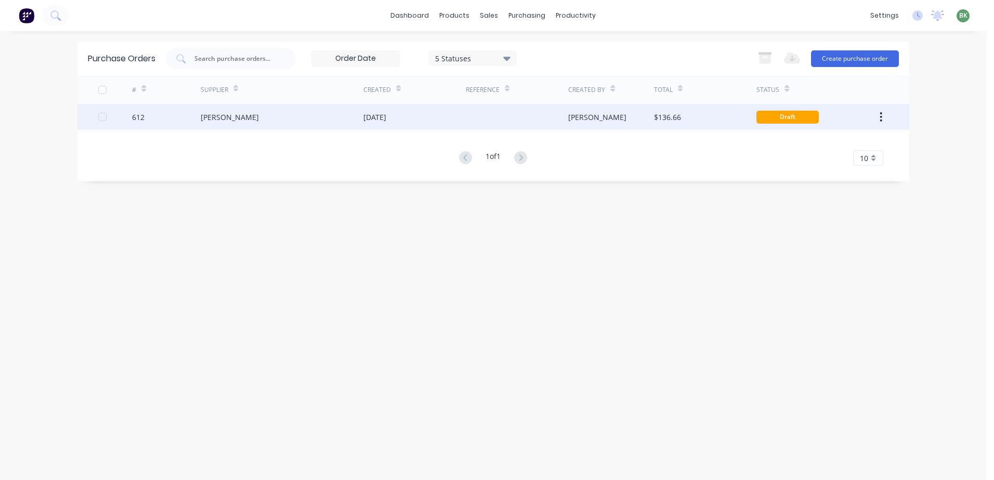
click at [446, 116] on div "[DATE]" at bounding box center [414, 117] width 102 height 26
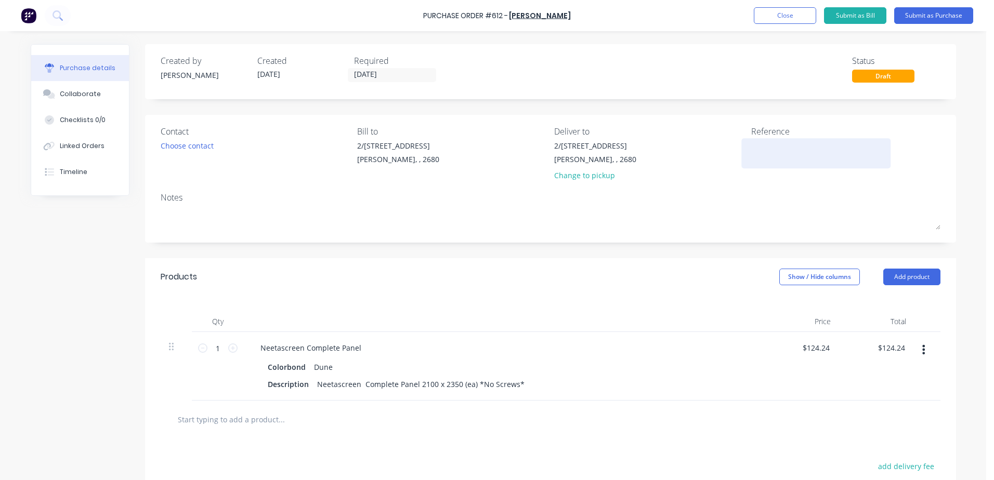
click at [774, 150] on textarea at bounding box center [816, 151] width 130 height 23
click at [71, 146] on div "Linked Orders" at bounding box center [82, 145] width 45 height 9
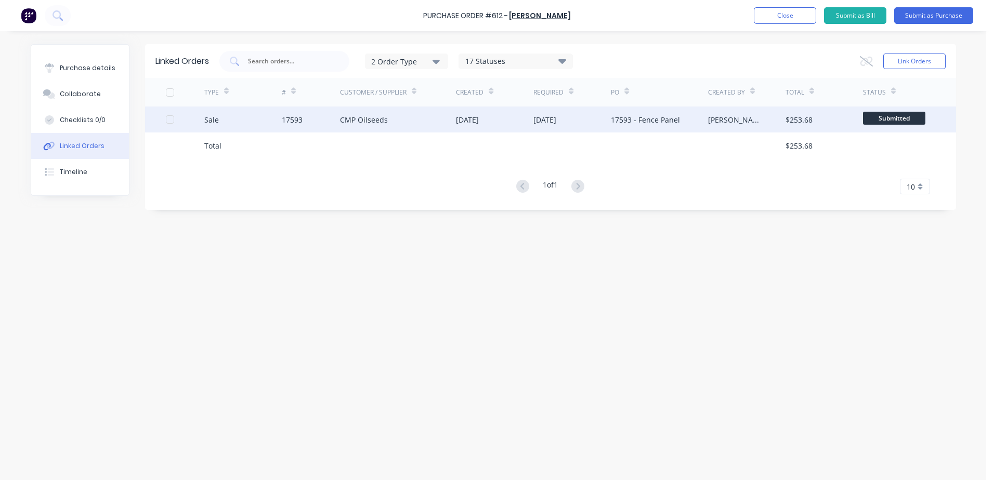
click at [611, 121] on div "17593 - Fence Panel" at bounding box center [645, 119] width 69 height 11
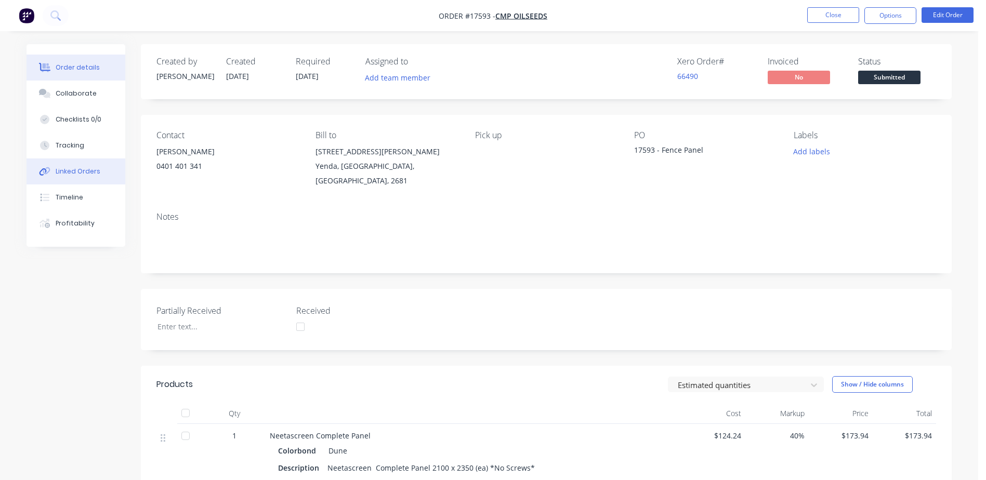
click at [73, 176] on div "Linked Orders" at bounding box center [78, 171] width 45 height 9
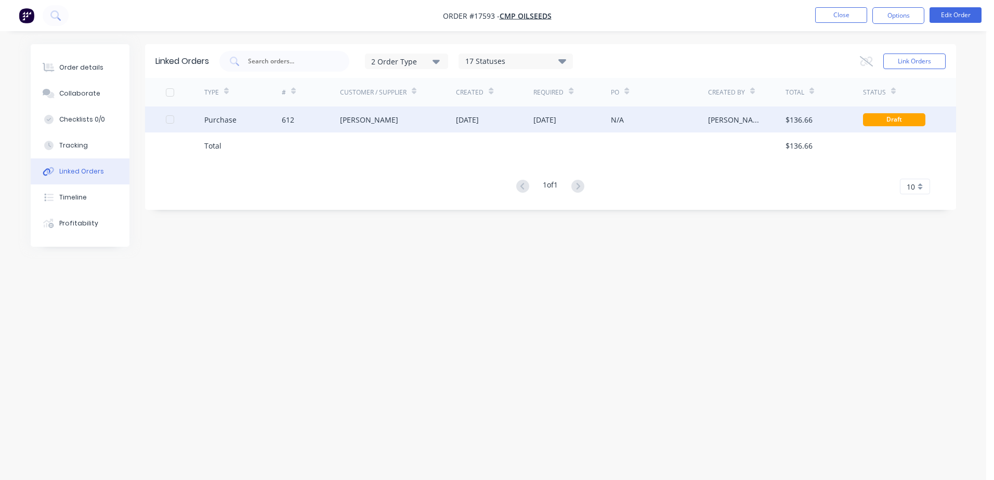
click at [587, 123] on div "[DATE]" at bounding box center [571, 120] width 77 height 26
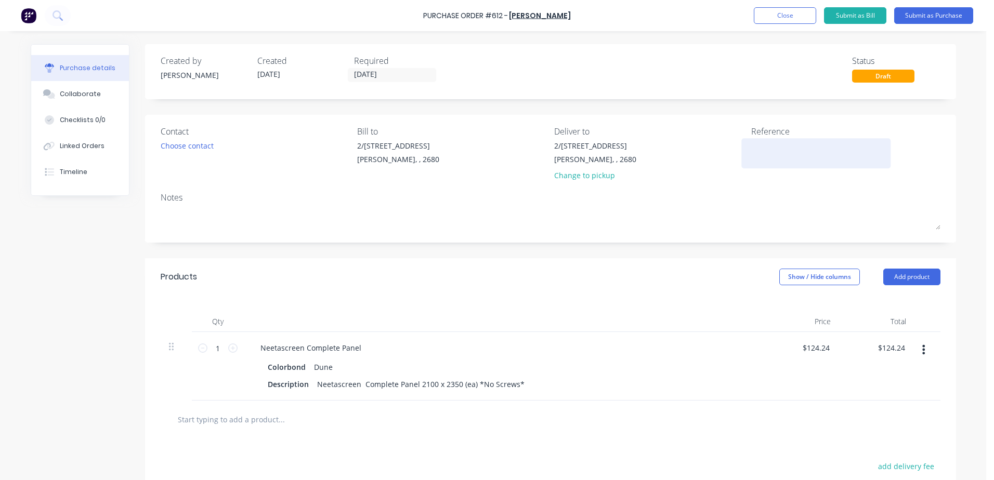
drag, startPoint x: 767, startPoint y: 153, endPoint x: 783, endPoint y: 153, distance: 16.1
click at [767, 153] on textarea at bounding box center [816, 151] width 130 height 23
type textarea "612 / 17593 CMP"
click at [930, 14] on button "Submit as Purchase" at bounding box center [933, 15] width 79 height 17
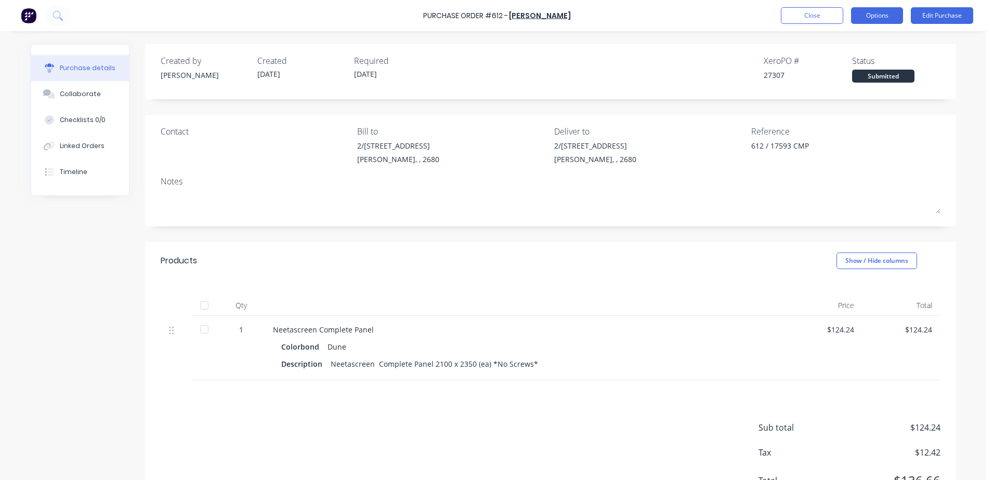
click at [880, 19] on button "Options" at bounding box center [877, 15] width 52 height 17
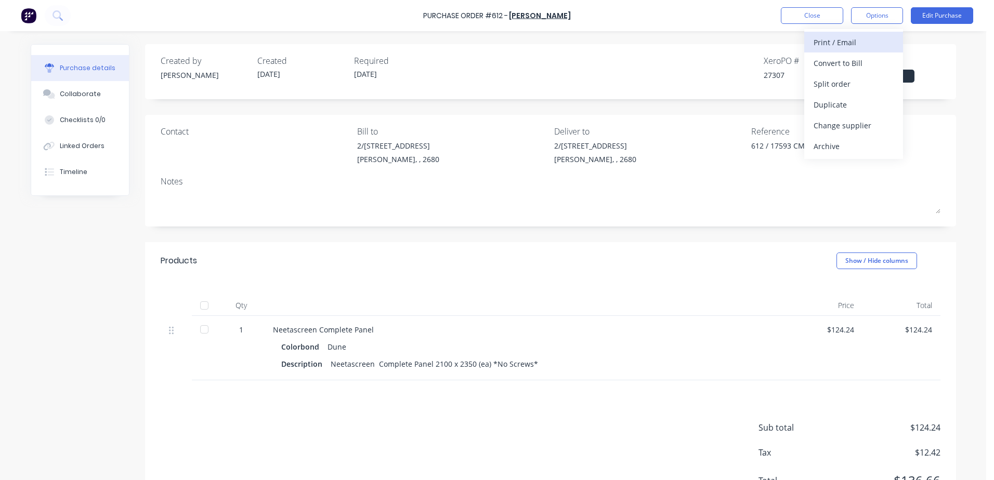
click at [841, 42] on div "Print / Email" at bounding box center [853, 42] width 80 height 15
click at [838, 65] on div "With pricing" at bounding box center [853, 63] width 80 height 15
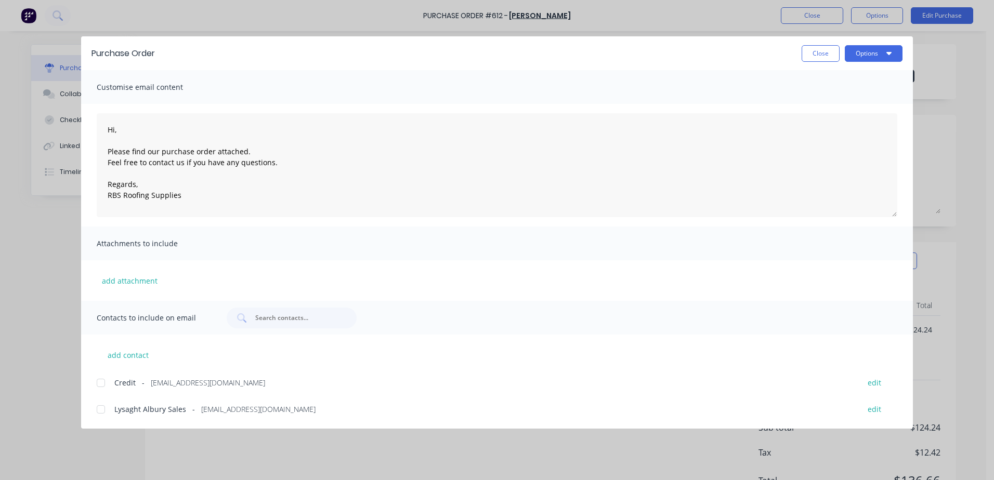
click at [100, 411] on div at bounding box center [100, 409] width 21 height 21
click at [875, 51] on button "Options" at bounding box center [874, 53] width 58 height 17
click at [828, 126] on div "Email" at bounding box center [853, 121] width 80 height 15
click at [828, 58] on button "Close" at bounding box center [820, 53] width 38 height 17
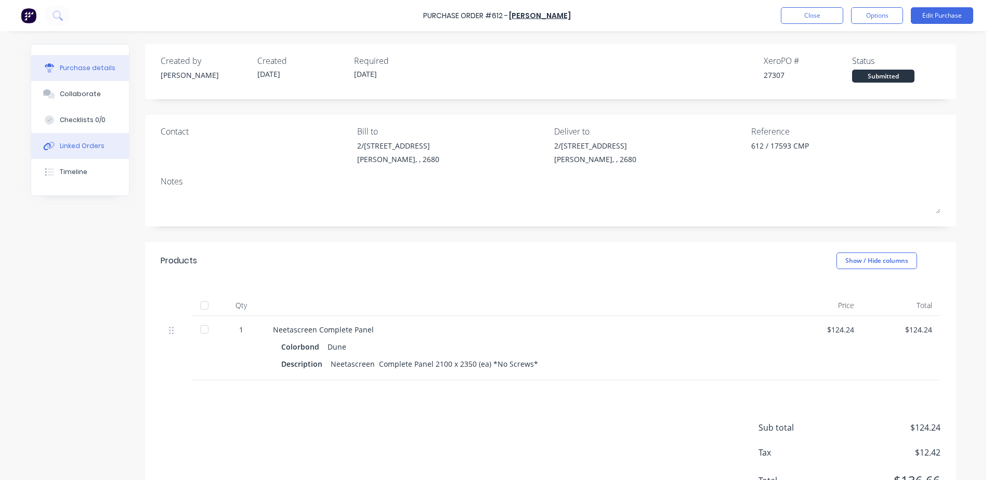
click at [81, 144] on div "Linked Orders" at bounding box center [82, 145] width 45 height 9
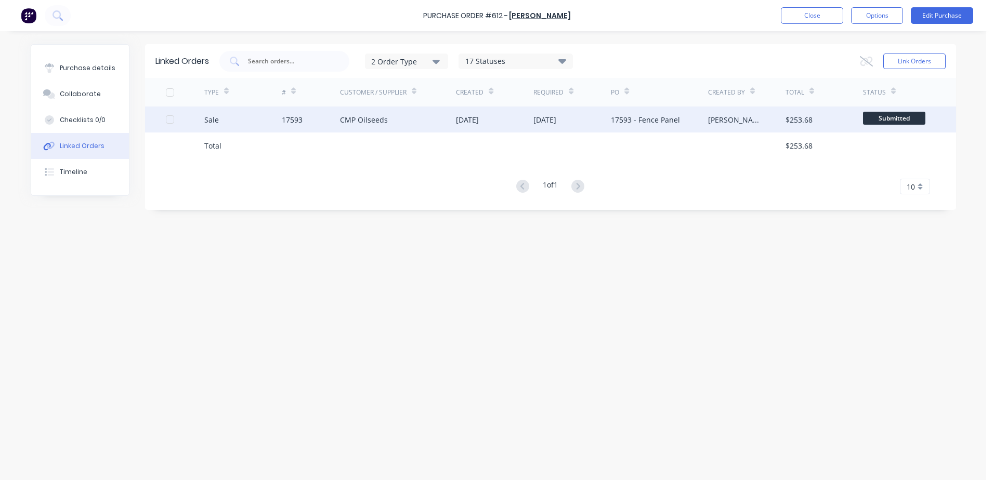
click at [349, 127] on div "CMP Oilseeds" at bounding box center [398, 120] width 116 height 26
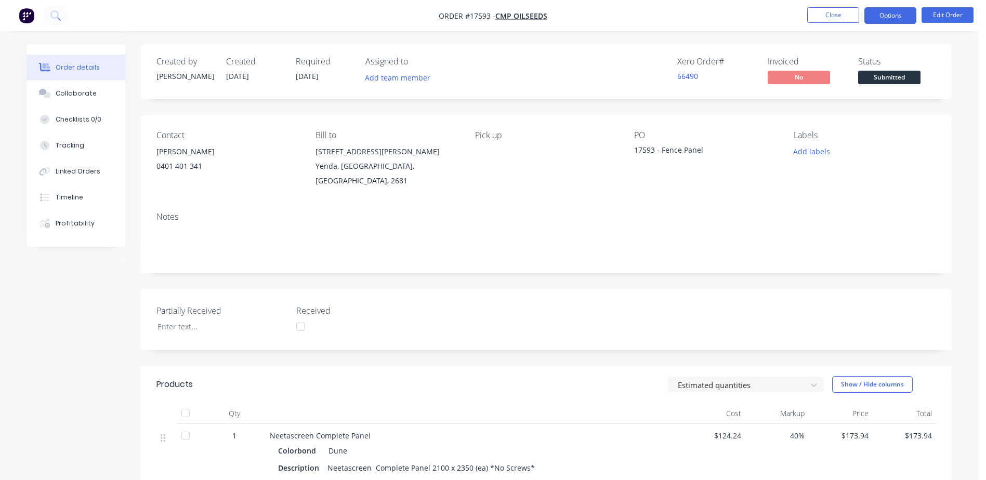
click at [892, 17] on button "Options" at bounding box center [890, 15] width 52 height 17
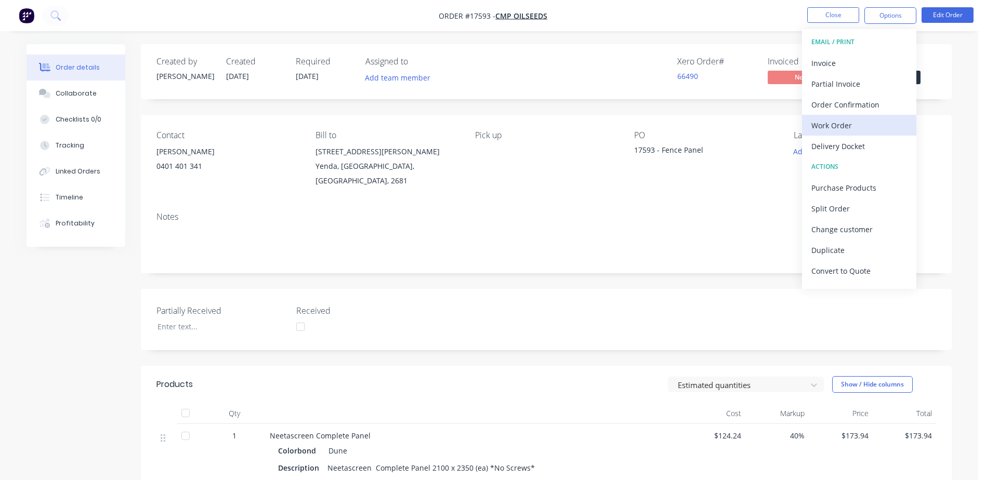
click at [838, 128] on div "Work Order" at bounding box center [859, 125] width 96 height 15
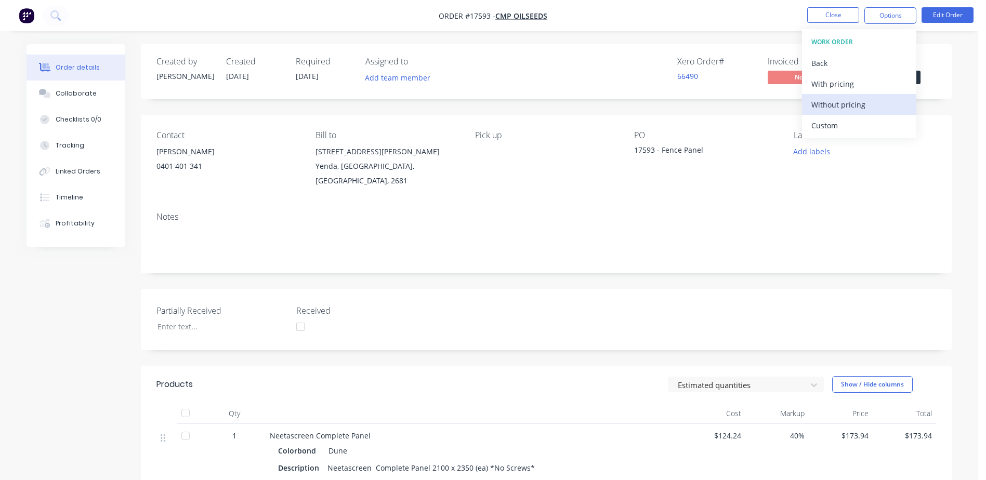
click at [841, 103] on div "Without pricing" at bounding box center [859, 104] width 96 height 15
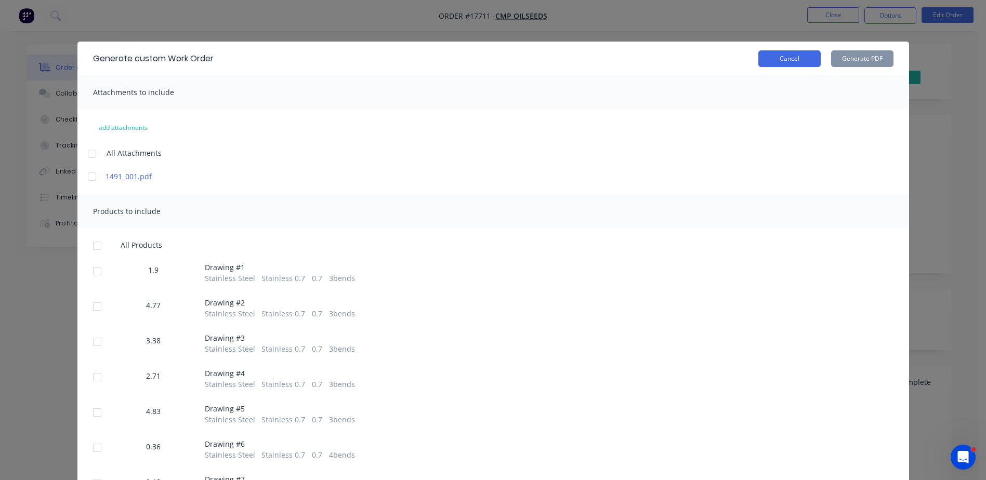
click at [759, 58] on button "Cancel" at bounding box center [789, 58] width 62 height 17
